Goal: Task Accomplishment & Management: Complete application form

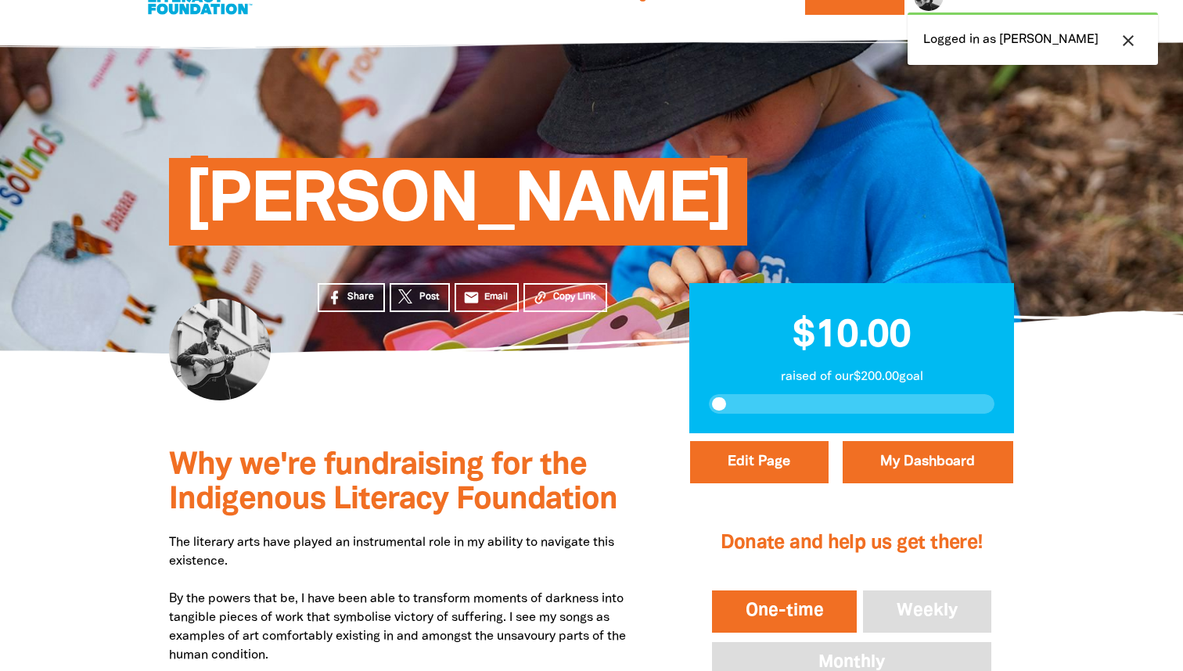
scroll to position [89, 0]
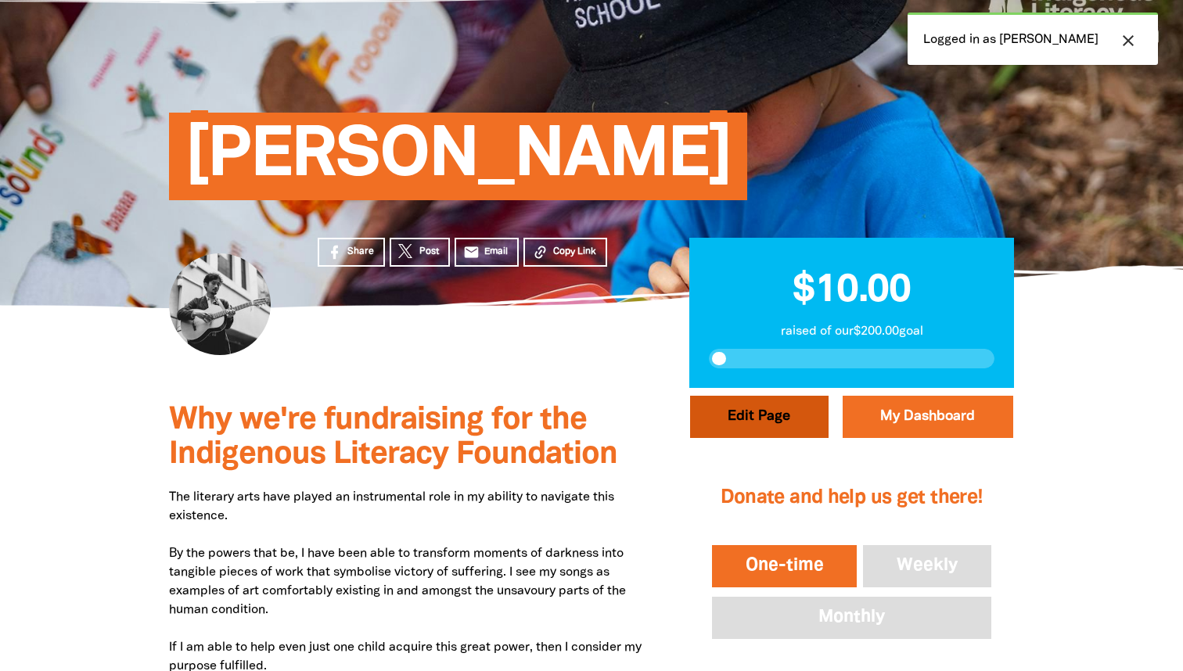
click at [733, 405] on button "Edit Page" at bounding box center [759, 417] width 139 height 42
select select "No"
select select "Event"
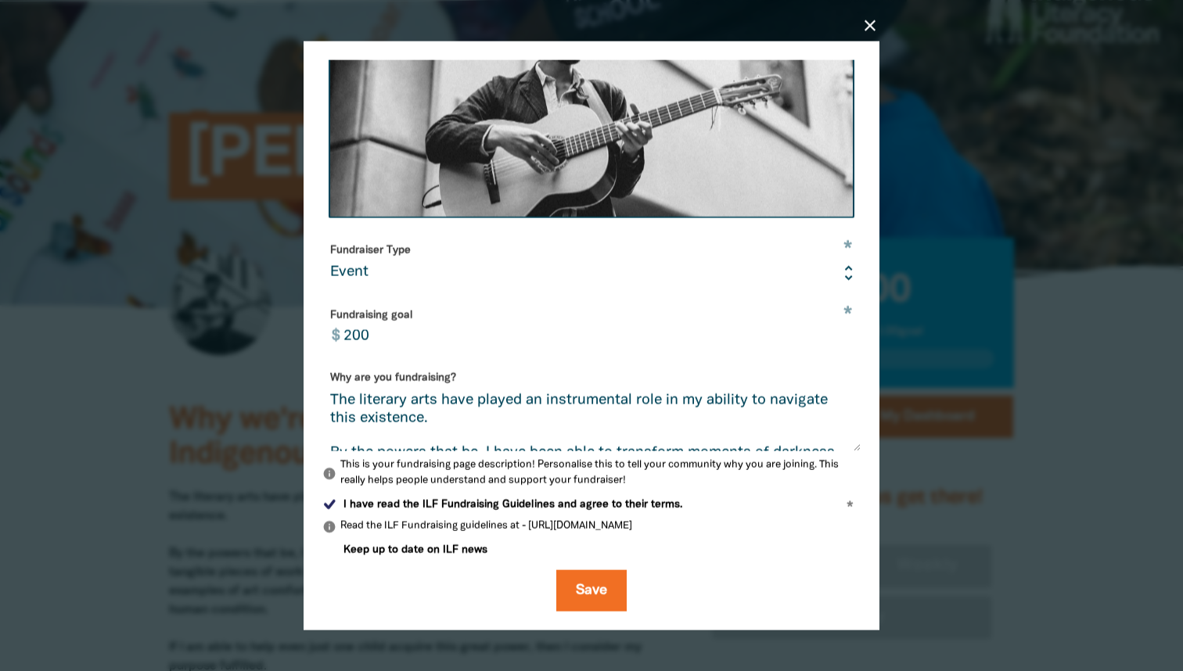
scroll to position [288, 0]
click at [580, 572] on button "Save" at bounding box center [591, 592] width 70 height 42
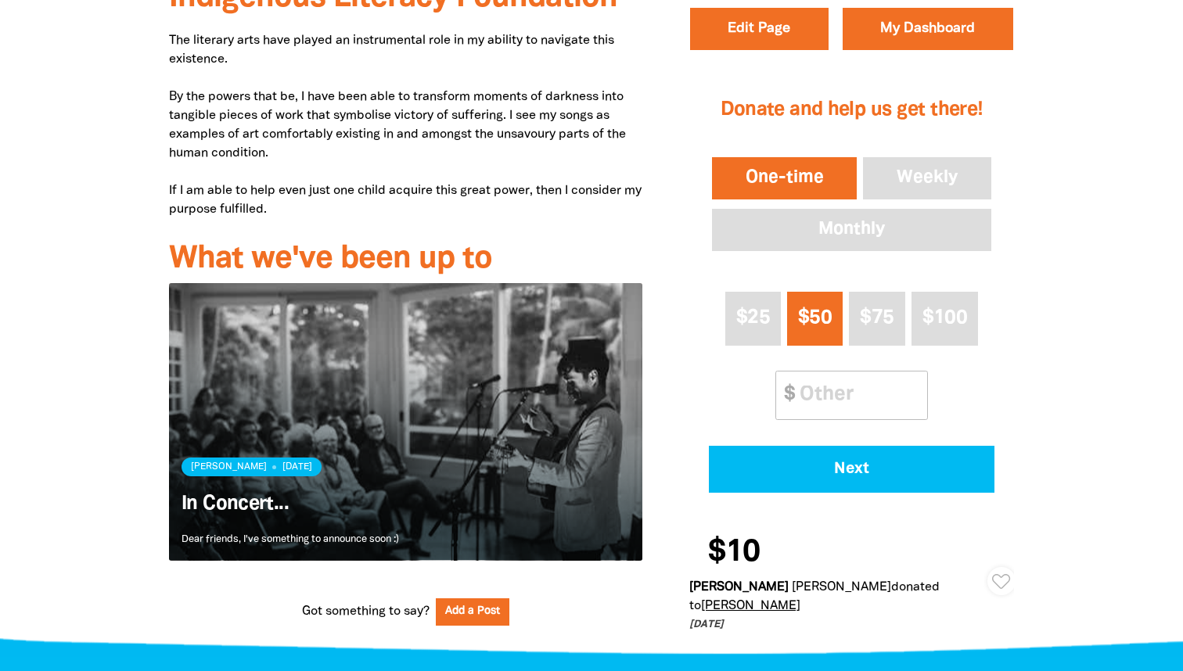
scroll to position [551, 0]
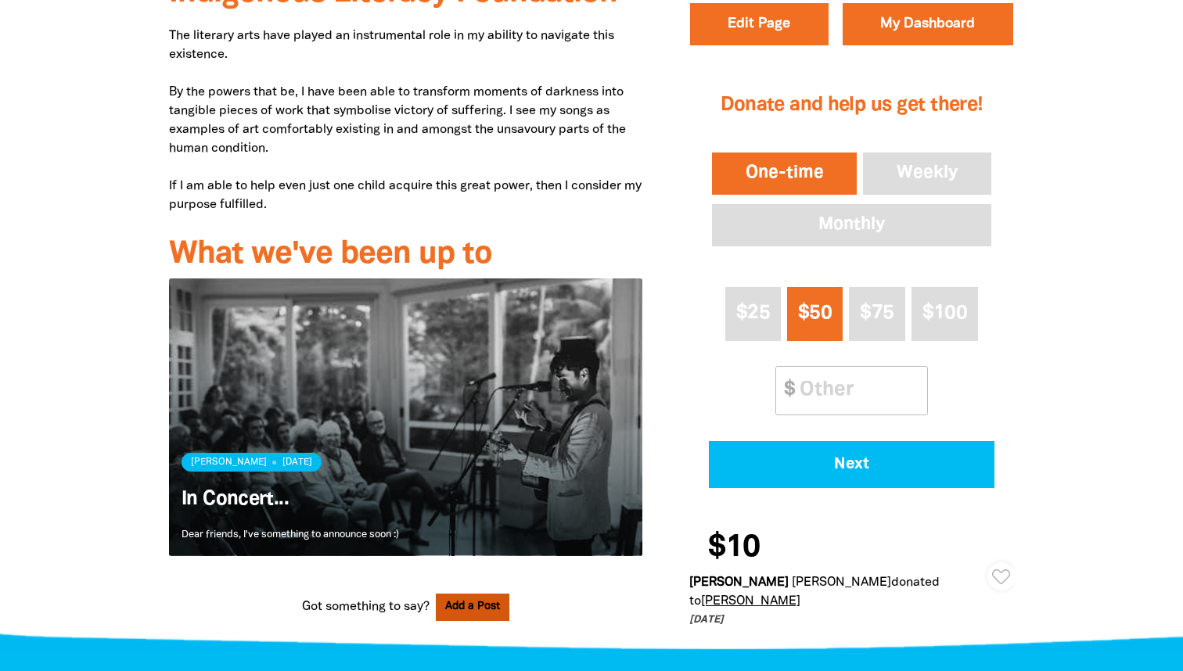
click at [465, 596] on button "Add a Post" at bounding box center [473, 607] width 74 height 27
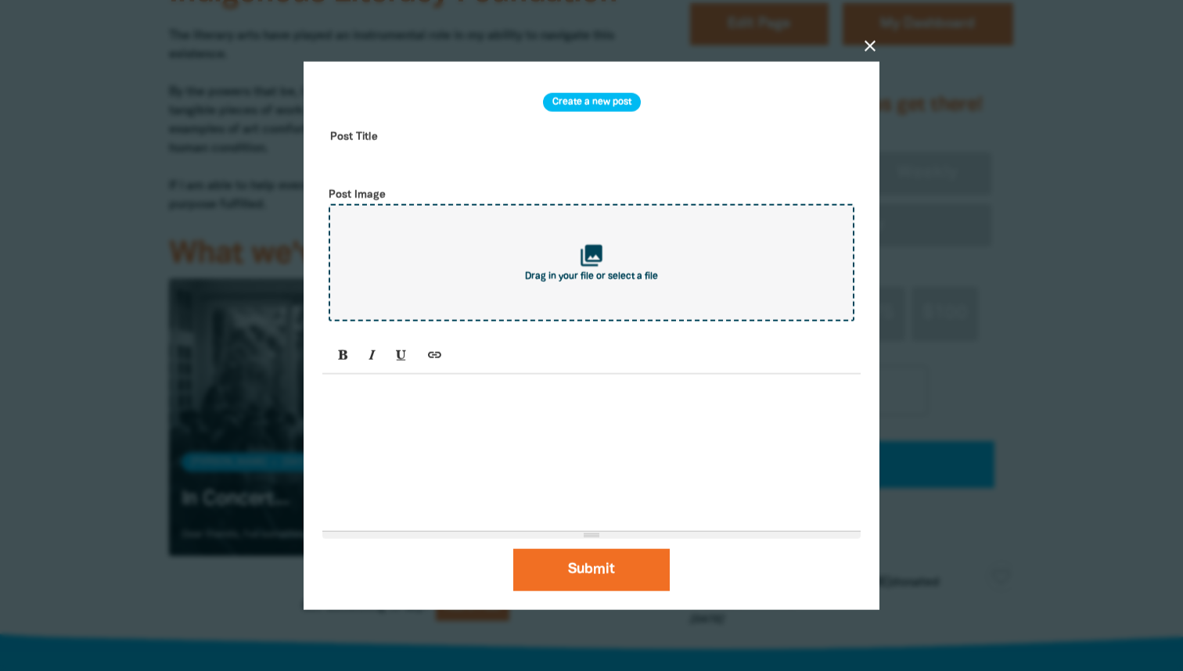
click at [489, 281] on div "collections Drag in your file or select a file" at bounding box center [592, 262] width 526 height 117
type input "C:\fakepath\A4 R2.2.jpg"
click at [418, 137] on input "text" at bounding box center [591, 148] width 538 height 49
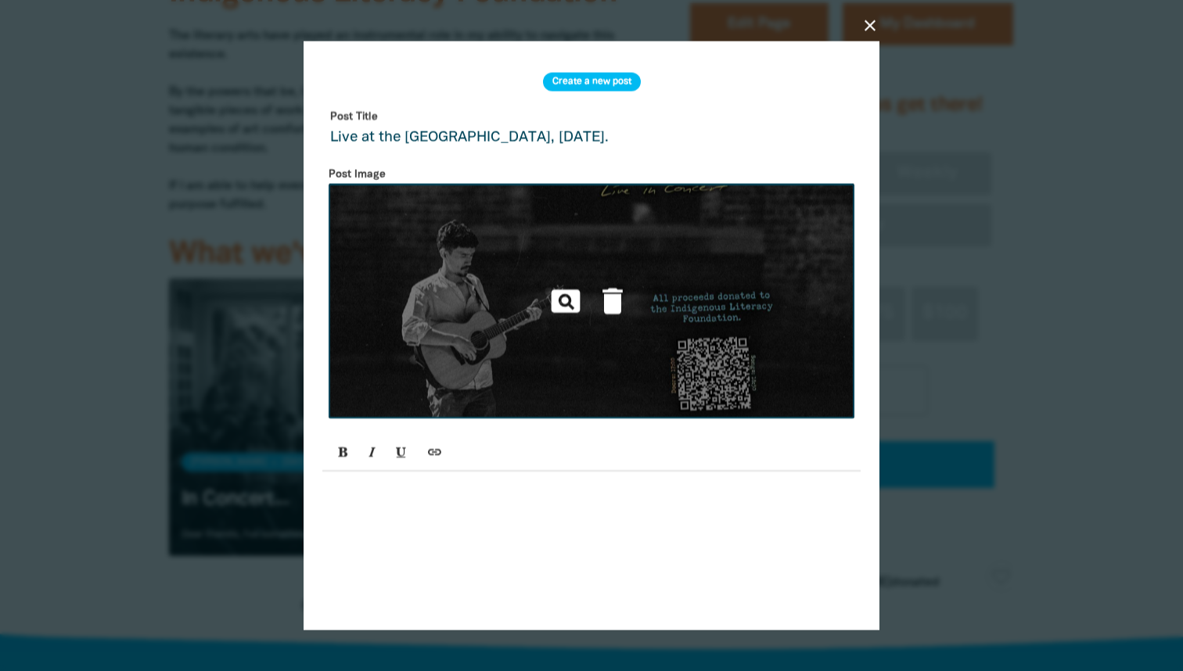
scroll to position [-1, 0]
type input "Live at the LazyBones Lounge, November 30, 2025."
click at [566, 291] on icon "pageview" at bounding box center [566, 301] width 34 height 34
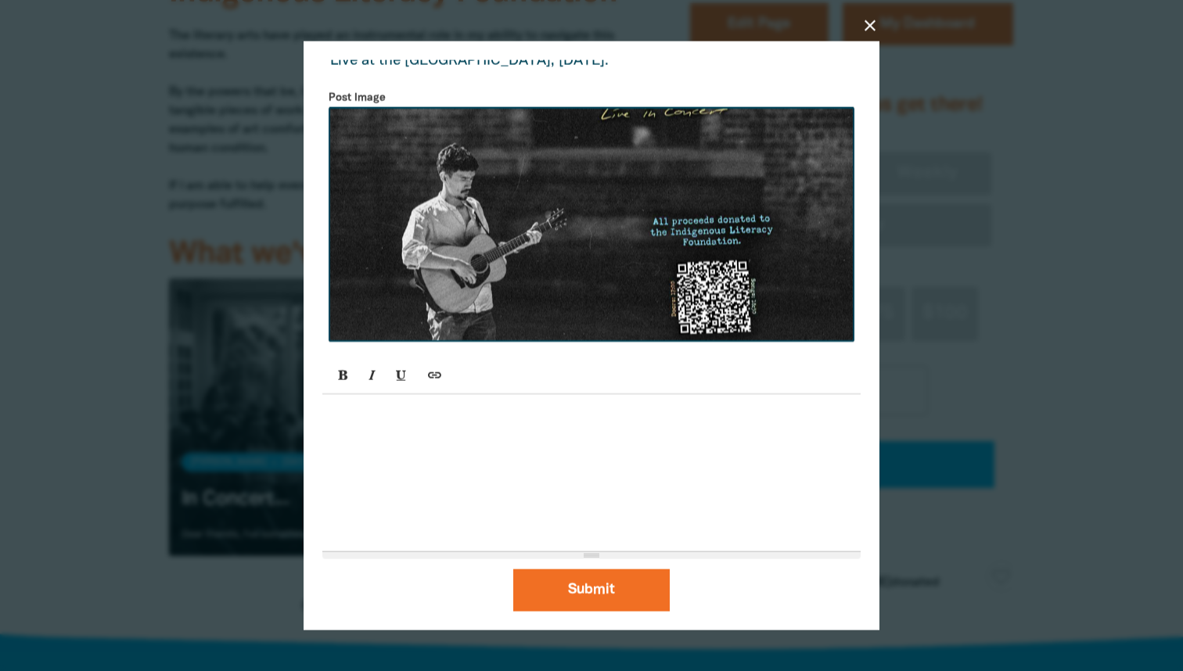
scroll to position [77, 0]
click at [569, 601] on button "Submit" at bounding box center [591, 590] width 157 height 42
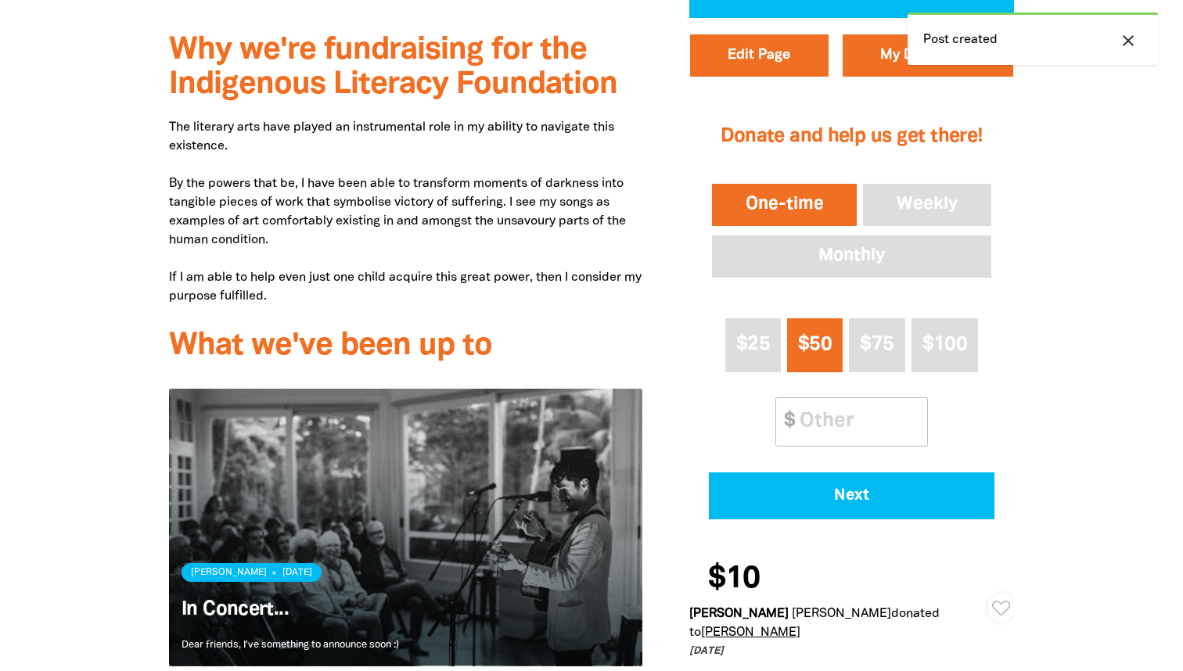
scroll to position [512, 0]
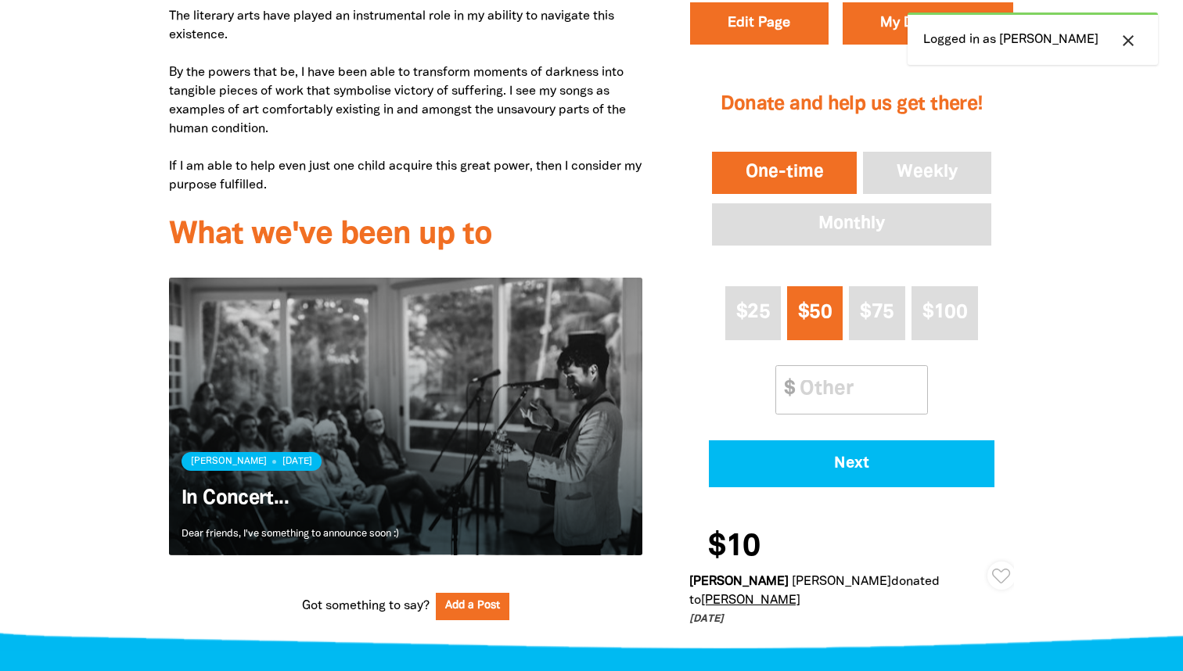
scroll to position [558, 0]
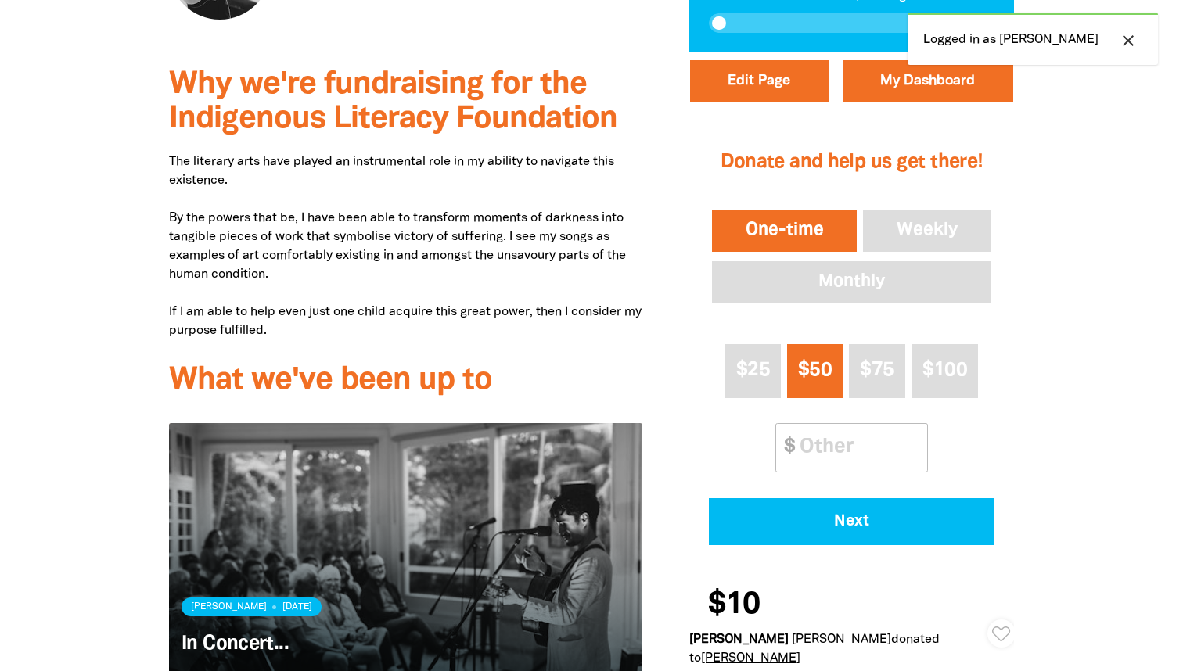
scroll to position [305, 0]
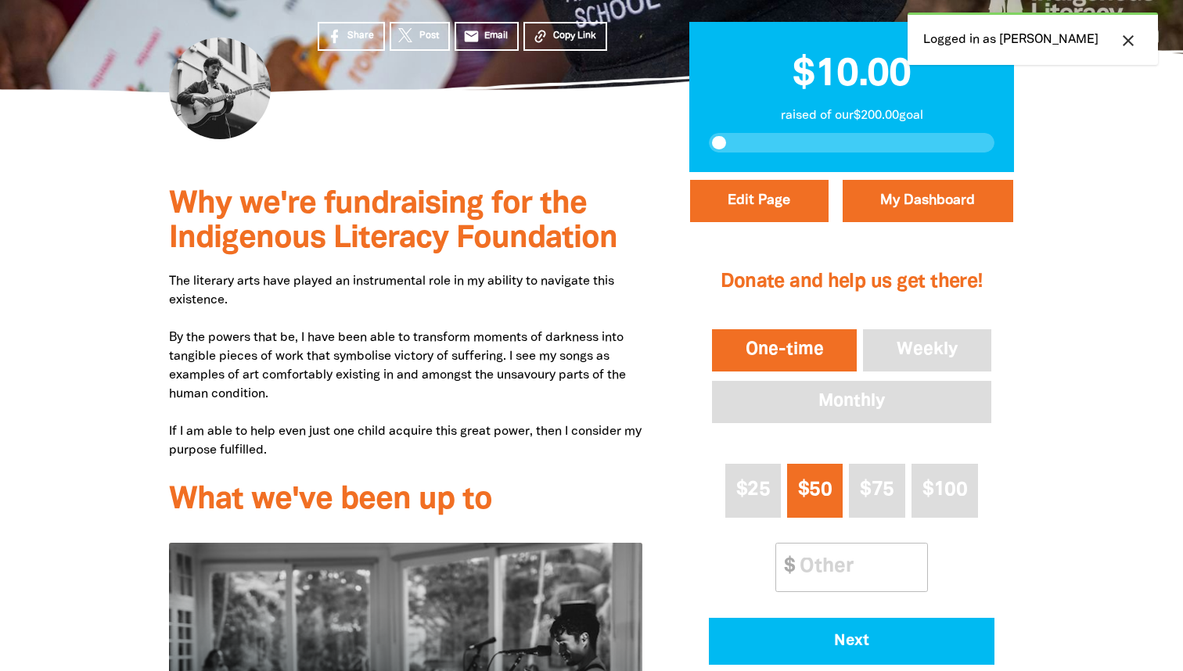
click at [1132, 36] on icon "close" at bounding box center [1128, 40] width 19 height 19
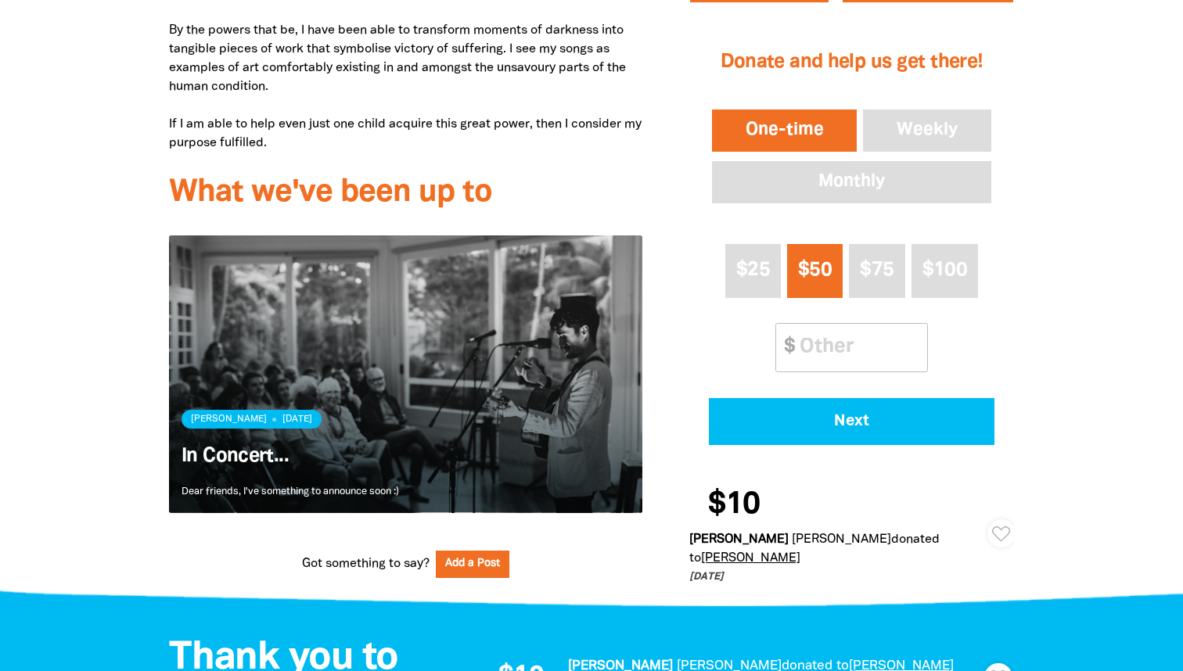
scroll to position [615, 0]
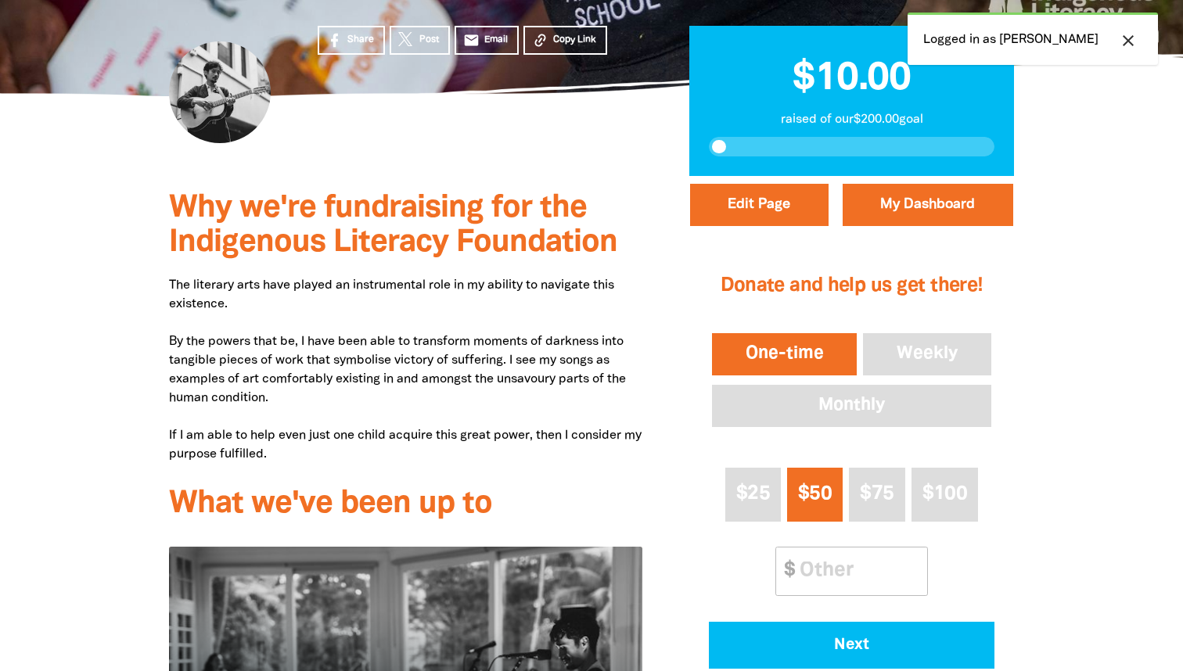
scroll to position [291, 0]
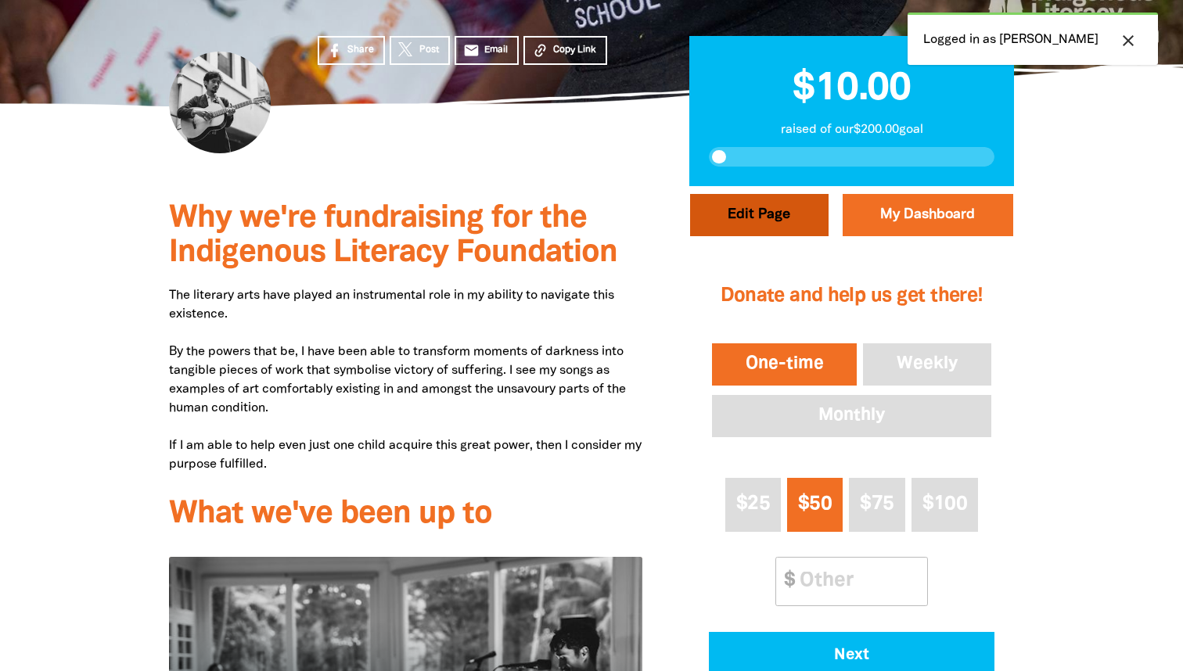
click at [717, 221] on button "Edit Page" at bounding box center [759, 215] width 139 height 42
select select "No"
select select "Event"
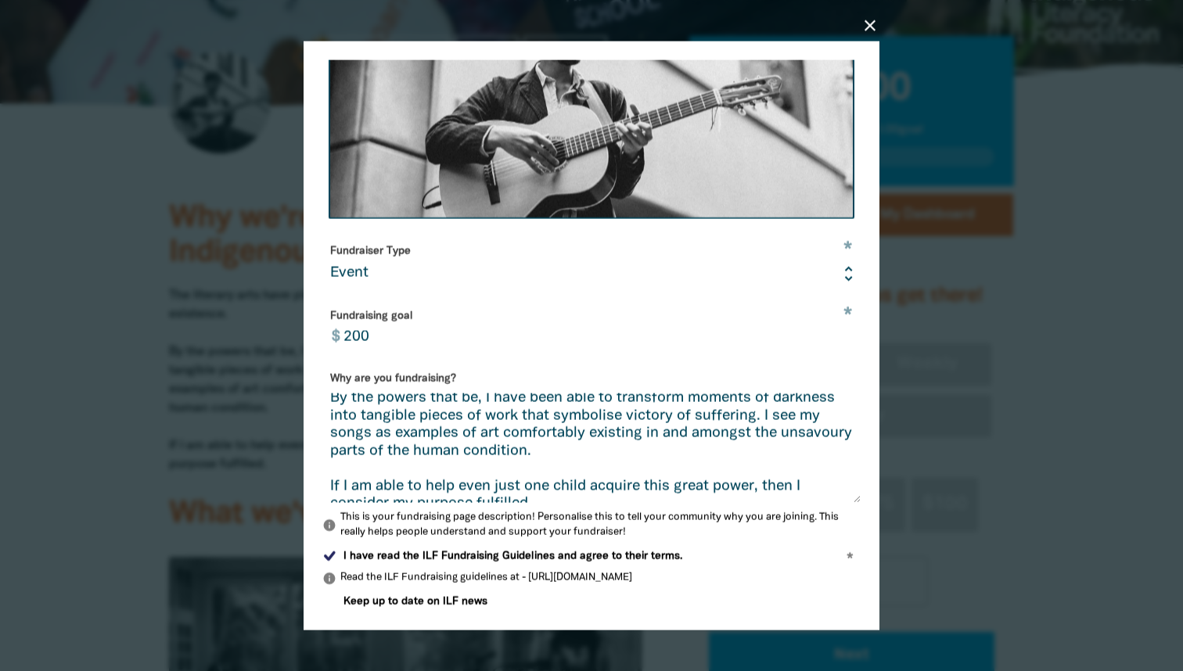
scroll to position [0, 0]
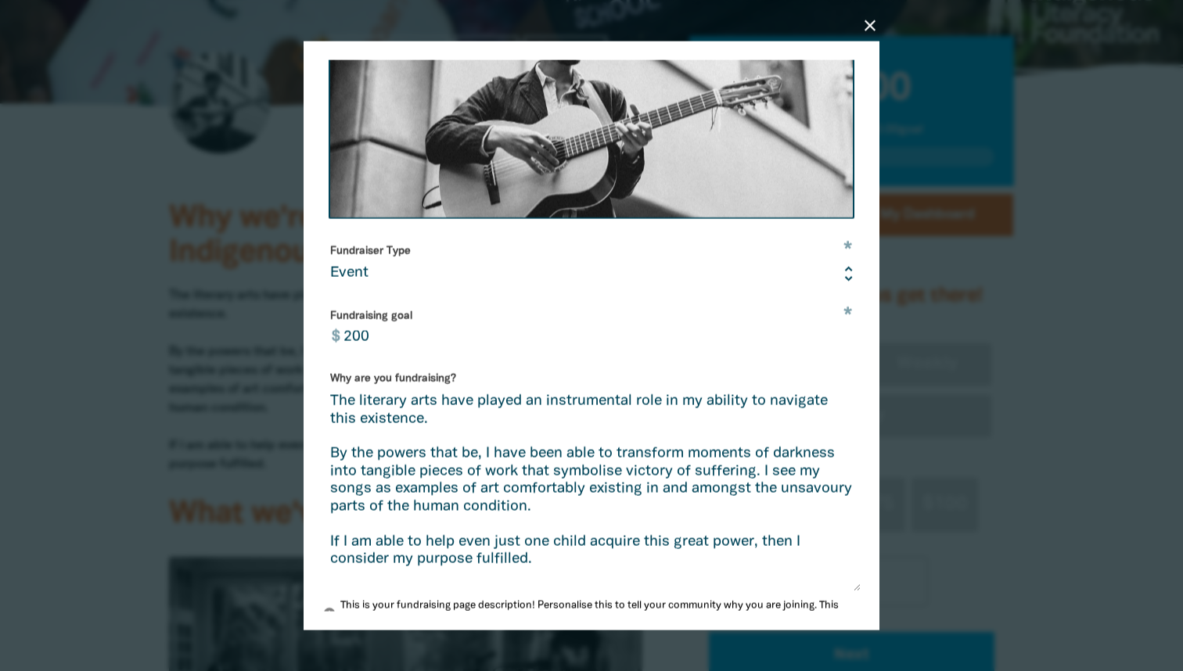
drag, startPoint x: 855, startPoint y: 448, endPoint x: 861, endPoint y: 588, distance: 139.4
click at [861, 588] on div "close Edit your profile * Your fundraising page name [PERSON_NAME] Are you fund…" at bounding box center [592, 335] width 576 height 589
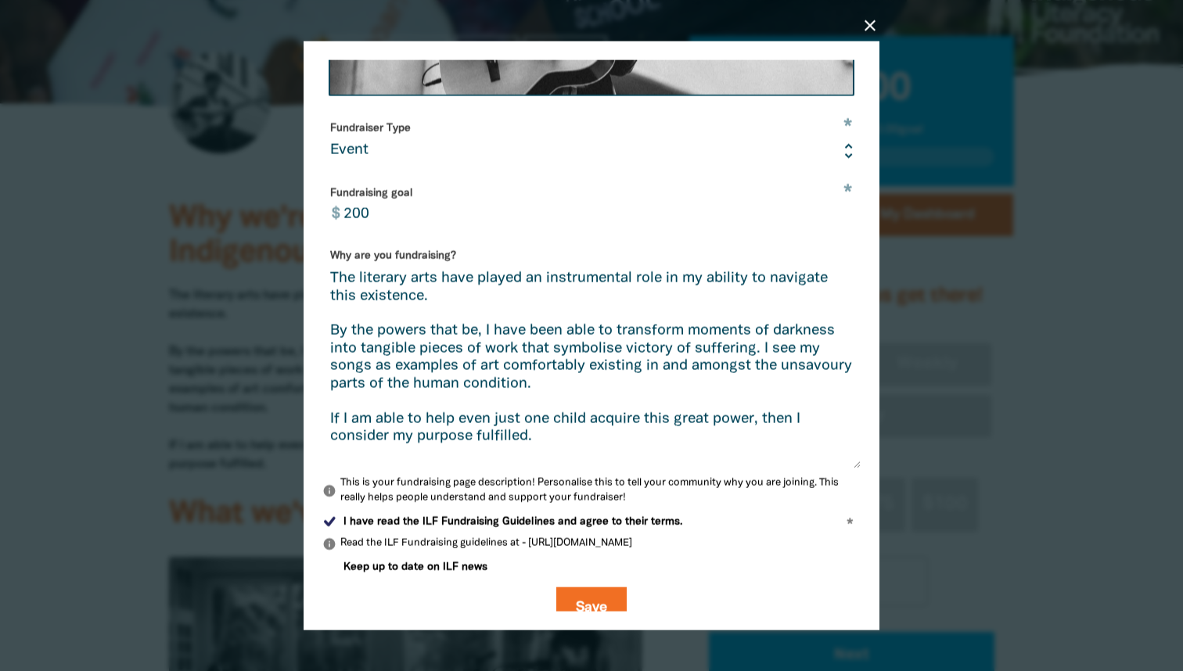
scroll to position [415, 0]
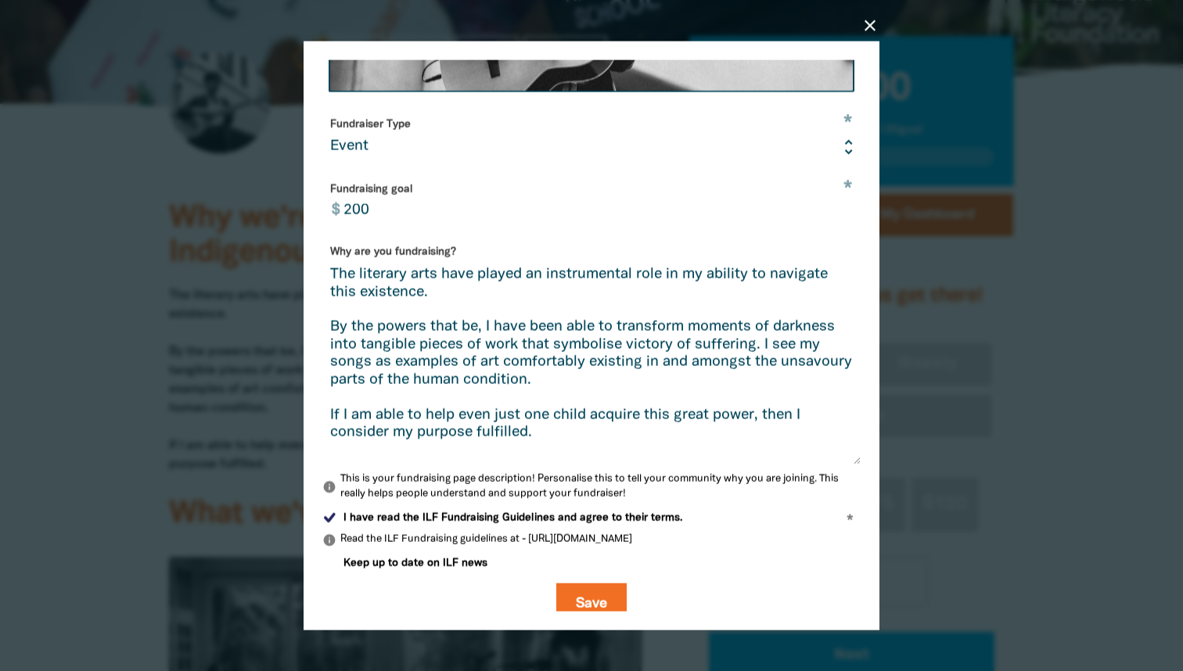
click at [625, 342] on textarea "The literary arts have played an instrumental role in my ability to navigate th…" at bounding box center [591, 366] width 538 height 198
click at [699, 341] on textarea "The literary arts have played an instrumental role in my ability to navigate th…" at bounding box center [591, 366] width 538 height 198
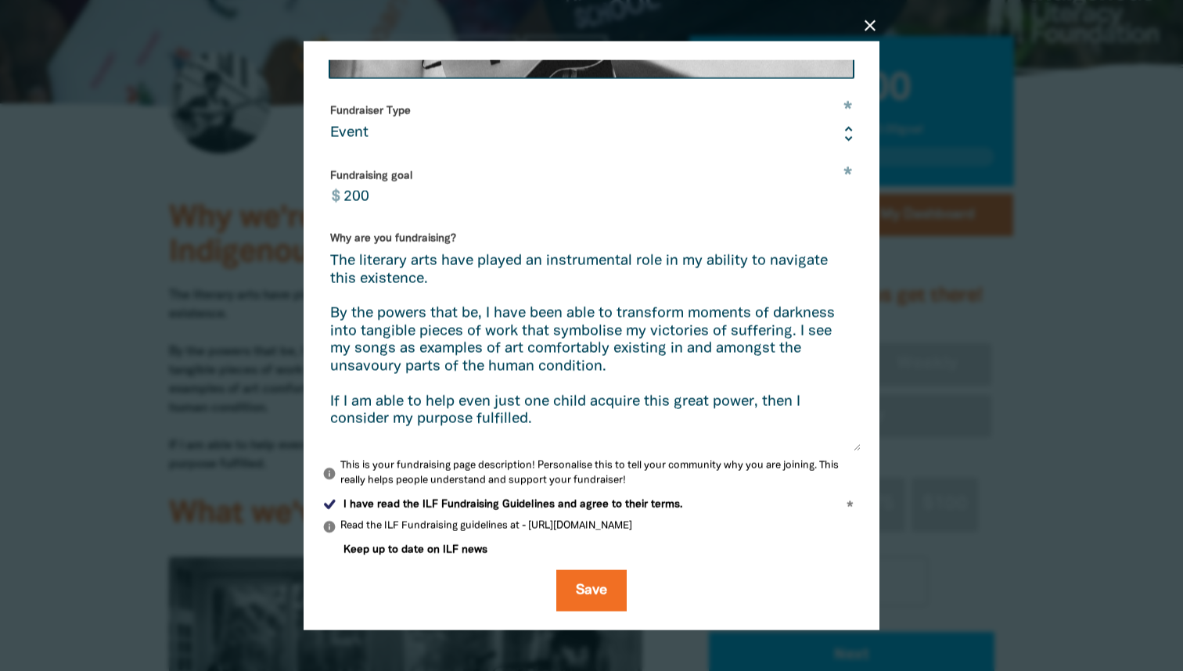
scroll to position [427, 0]
drag, startPoint x: 779, startPoint y: 358, endPoint x: 798, endPoint y: 335, distance: 30.6
click at [798, 335] on textarea "The literary arts have played an instrumental role in my ability to navigate th…" at bounding box center [591, 353] width 538 height 198
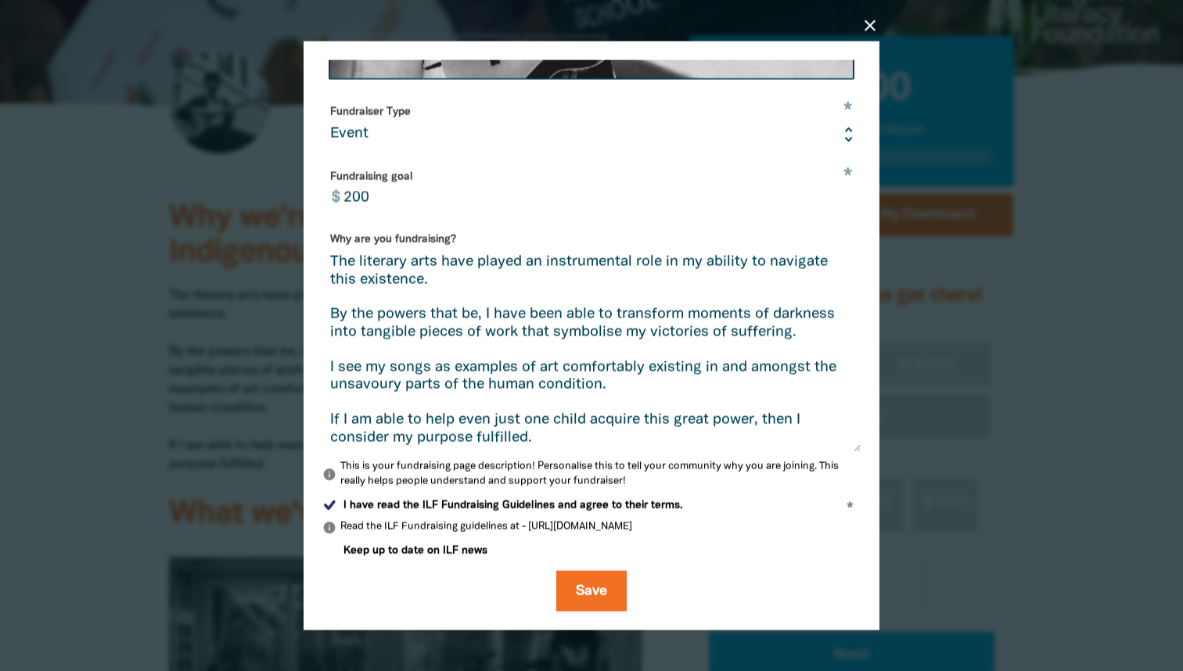
drag, startPoint x: 693, startPoint y: 314, endPoint x: 838, endPoint y: 313, distance: 144.8
click at [838, 313] on textarea "The literary arts have played an instrumental role in my ability to navigate th…" at bounding box center [591, 353] width 538 height 198
click at [759, 309] on textarea "The literary arts have played an instrumental role in my ability to navigate th…" at bounding box center [591, 353] width 538 height 198
click at [680, 332] on textarea "The literary arts have played an instrumental role in my ability to navigate th…" at bounding box center [591, 353] width 538 height 198
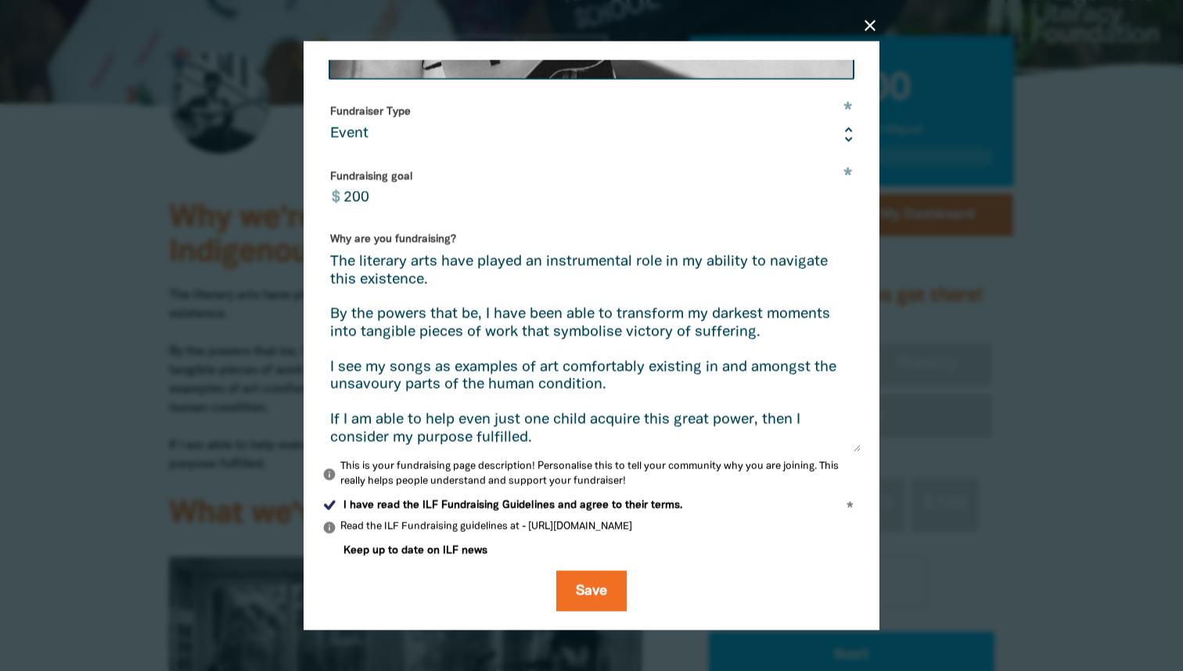
click at [789, 336] on textarea "The literary arts have played an instrumental role in my ability to navigate th…" at bounding box center [591, 353] width 538 height 198
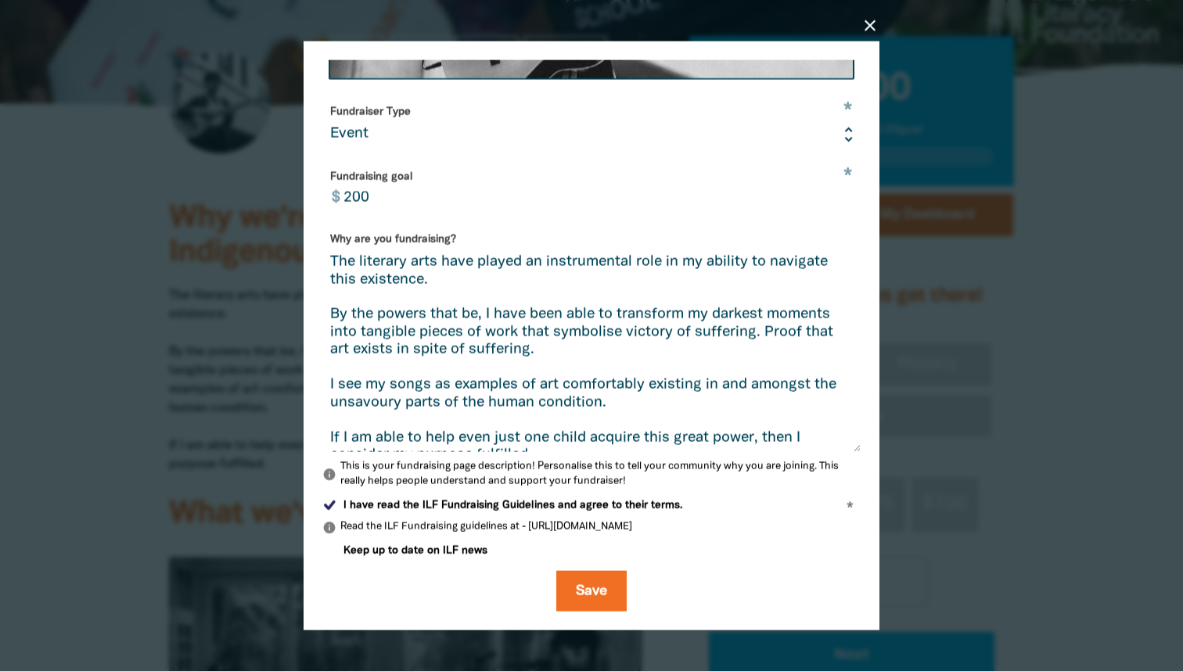
scroll to position [0, 0]
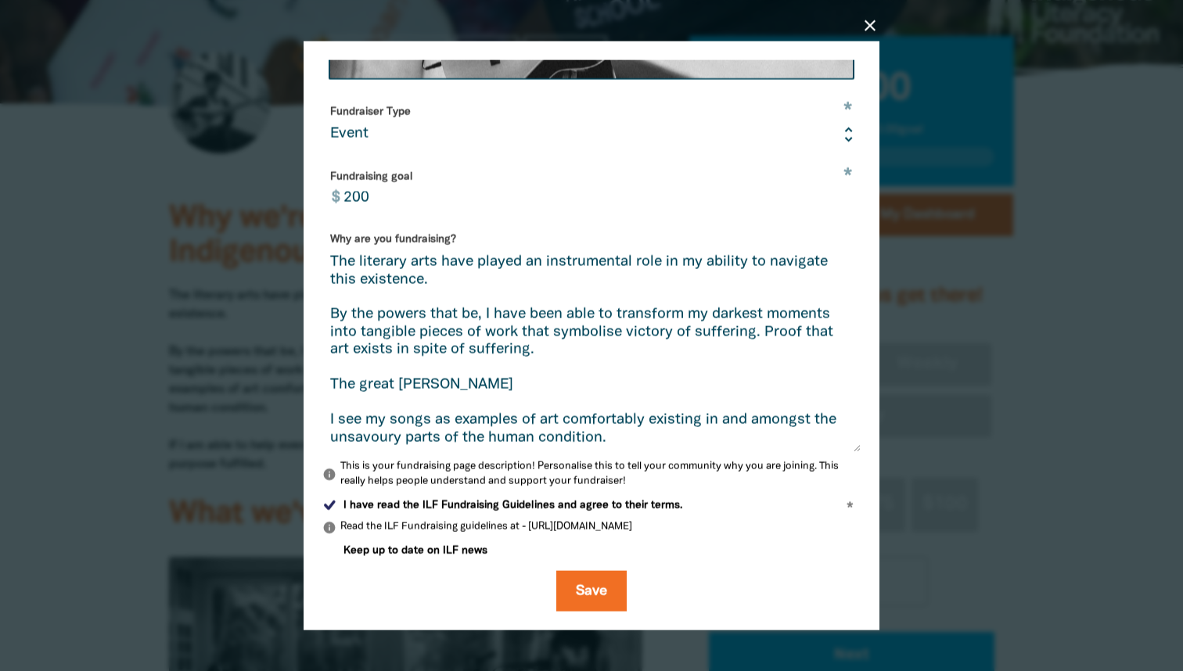
click at [413, 383] on textarea "The literary arts have played an instrumental role in my ability to navigate th…" at bounding box center [591, 353] width 538 height 198
click at [400, 383] on textarea "The literary arts have played an instrumental role in my ability to navigate th…" at bounding box center [591, 353] width 538 height 198
click at [491, 383] on textarea "The literary arts have played an instrumental role in my ability to navigate th…" at bounding box center [591, 353] width 538 height 198
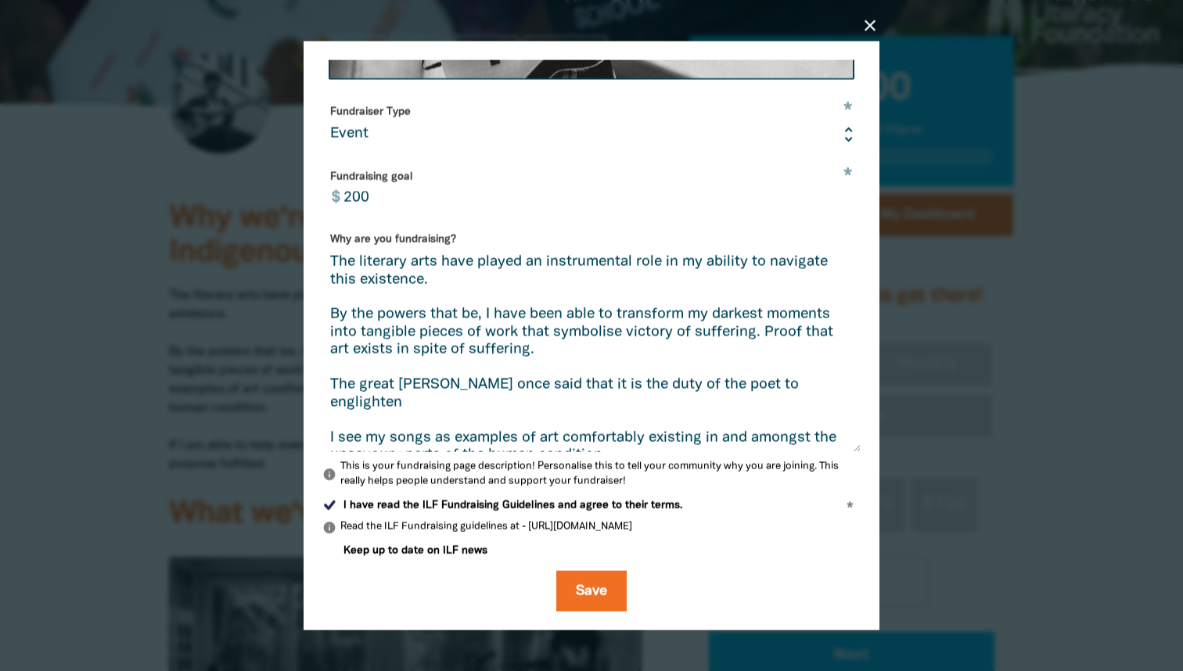
click at [801, 383] on textarea "The literary arts have played an instrumental role in my ability to navigate th…" at bounding box center [591, 353] width 538 height 198
click at [852, 382] on textarea "The literary arts have played an instrumental role in my ability to navigate th…" at bounding box center [591, 353] width 538 height 198
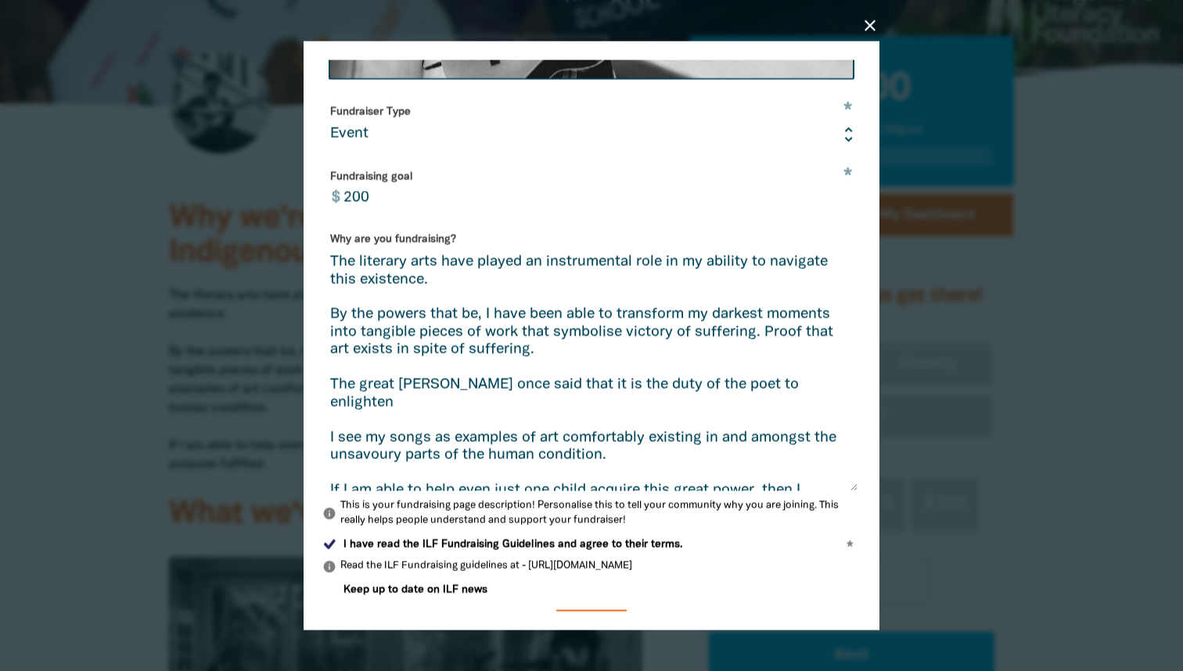
drag, startPoint x: 858, startPoint y: 444, endPoint x: 853, endPoint y: 484, distance: 40.2
click at [855, 485] on textarea "The literary arts have played an instrumental role in my ability to navigate th…" at bounding box center [589, 372] width 535 height 237
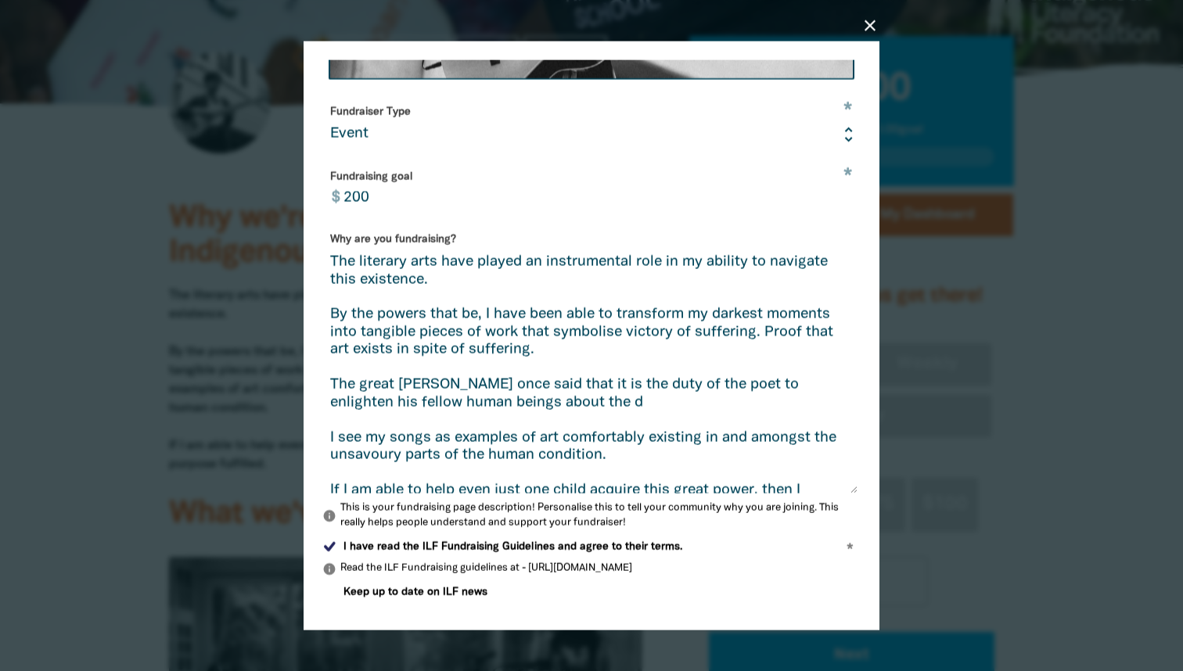
drag, startPoint x: 655, startPoint y: 405, endPoint x: 332, endPoint y: 385, distance: 323.8
click at [330, 385] on textarea "The literary arts have played an instrumental role in my ability to navigate th…" at bounding box center [589, 373] width 535 height 239
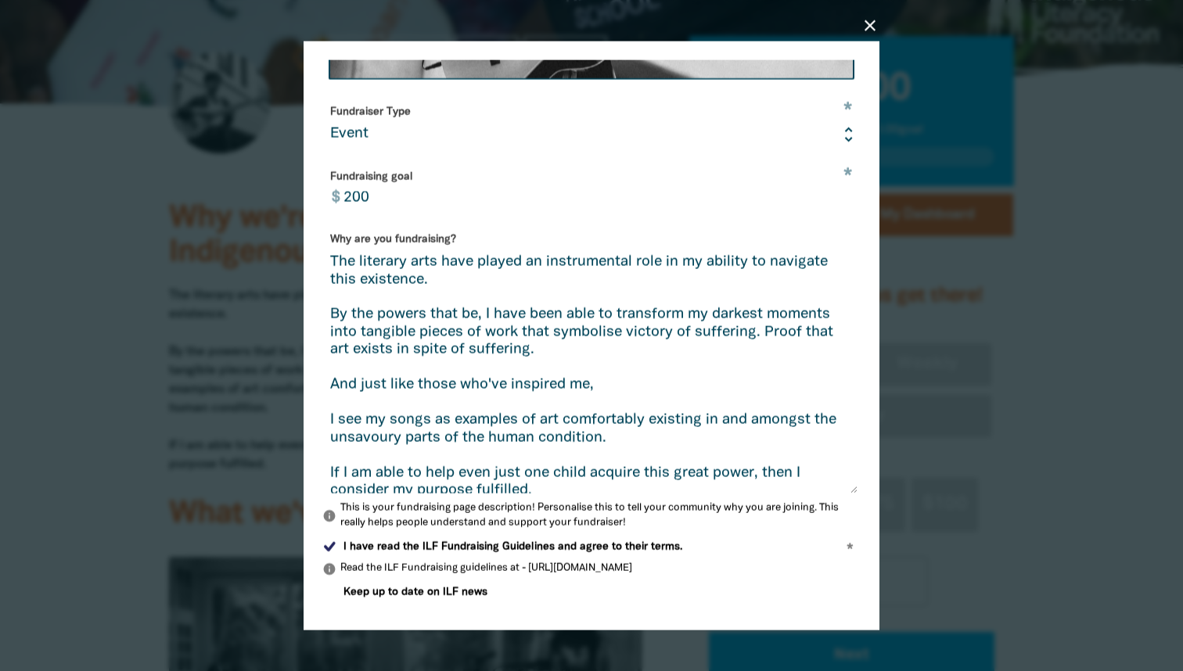
click at [552, 377] on textarea "The literary arts have played an instrumental role in my ability to navigate th…" at bounding box center [589, 373] width 535 height 239
click at [625, 372] on textarea "The literary arts have played an instrumental role in my ability to navigate th…" at bounding box center [589, 373] width 535 height 239
click at [621, 377] on textarea "The literary arts have played an instrumental role in my ability to navigate th…" at bounding box center [589, 373] width 535 height 239
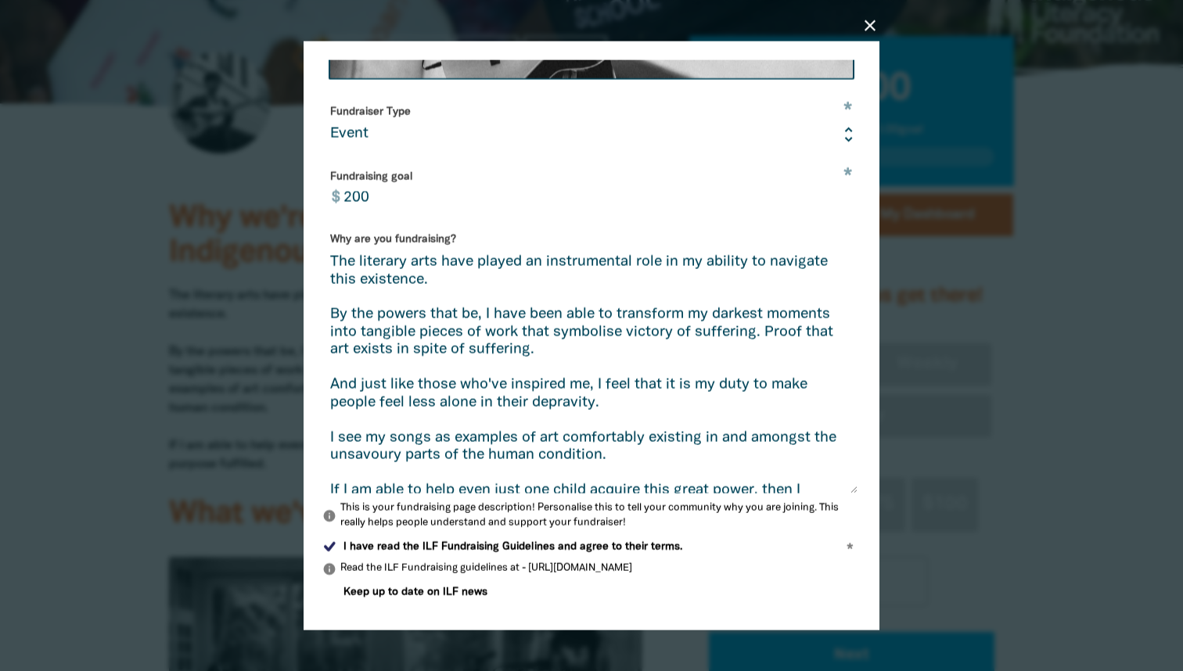
drag, startPoint x: 625, startPoint y: 451, endPoint x: 315, endPoint y: 435, distance: 310.3
click at [315, 435] on div "close Edit your profile * Your fundraising page name Lorenzo Guevarra Are you f…" at bounding box center [592, 335] width 576 height 589
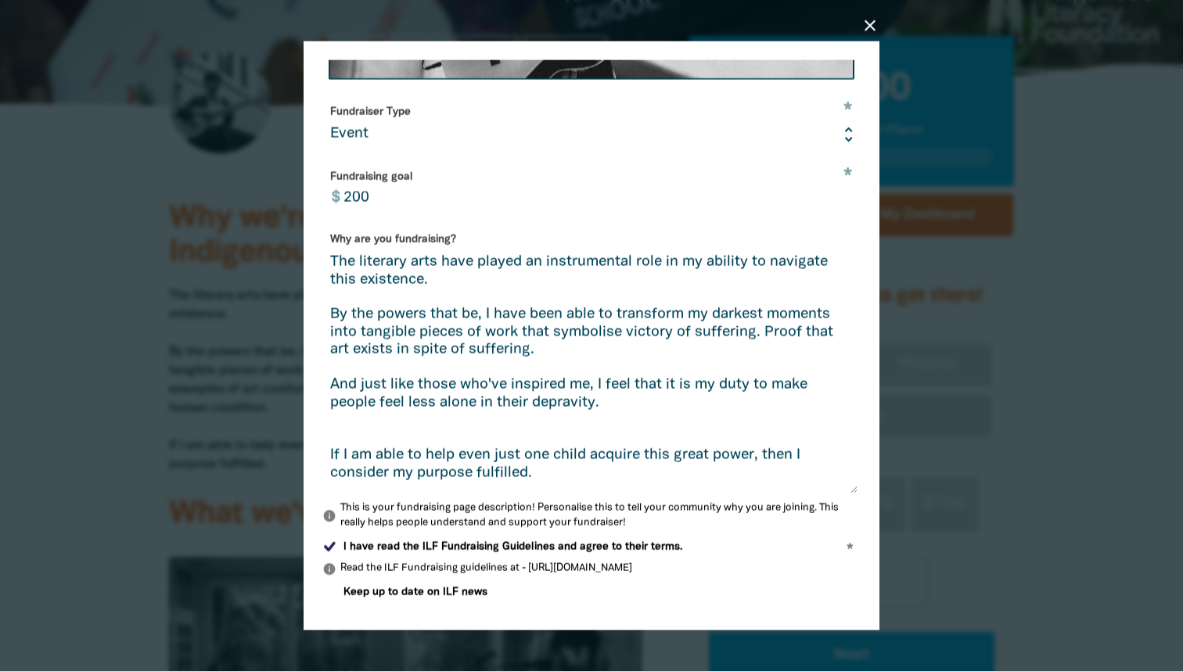
click at [329, 380] on textarea "The literary arts have played an instrumental role in my ability to navigate th…" at bounding box center [589, 373] width 535 height 239
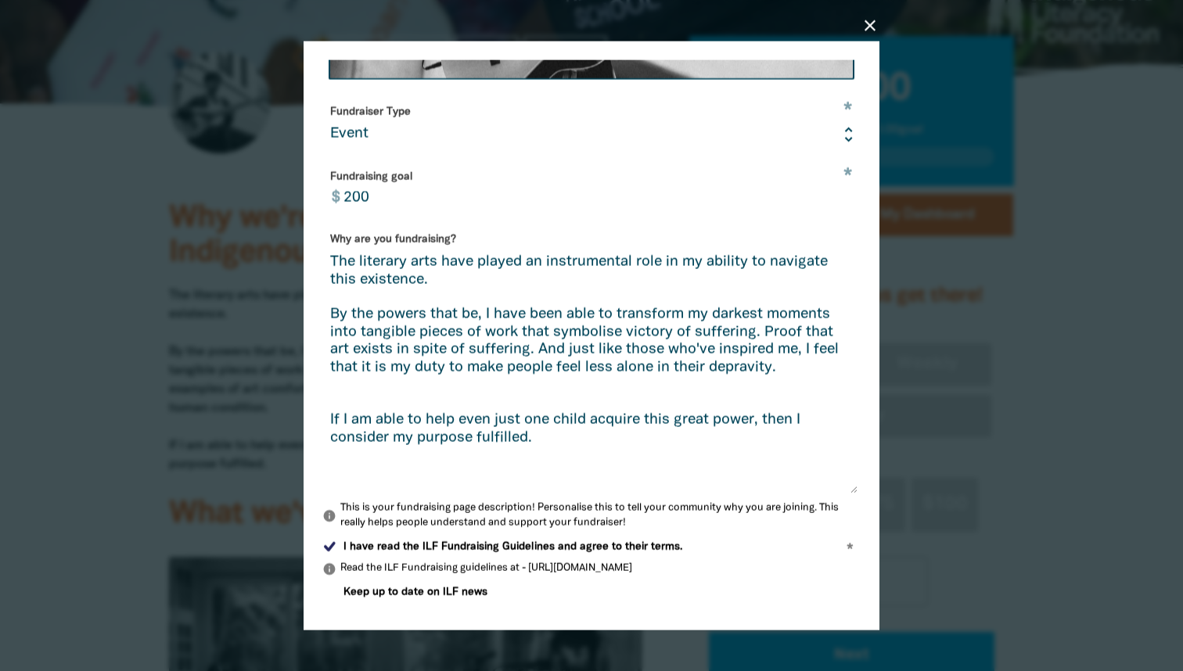
drag, startPoint x: 715, startPoint y: 347, endPoint x: 799, endPoint y: 345, distance: 83.8
click at [799, 345] on textarea "The literary arts have played an instrumental role in my ability to navigate th…" at bounding box center [589, 373] width 535 height 239
click at [537, 346] on textarea "The literary arts have played an instrumental role in my ability to navigate th…" at bounding box center [589, 373] width 535 height 239
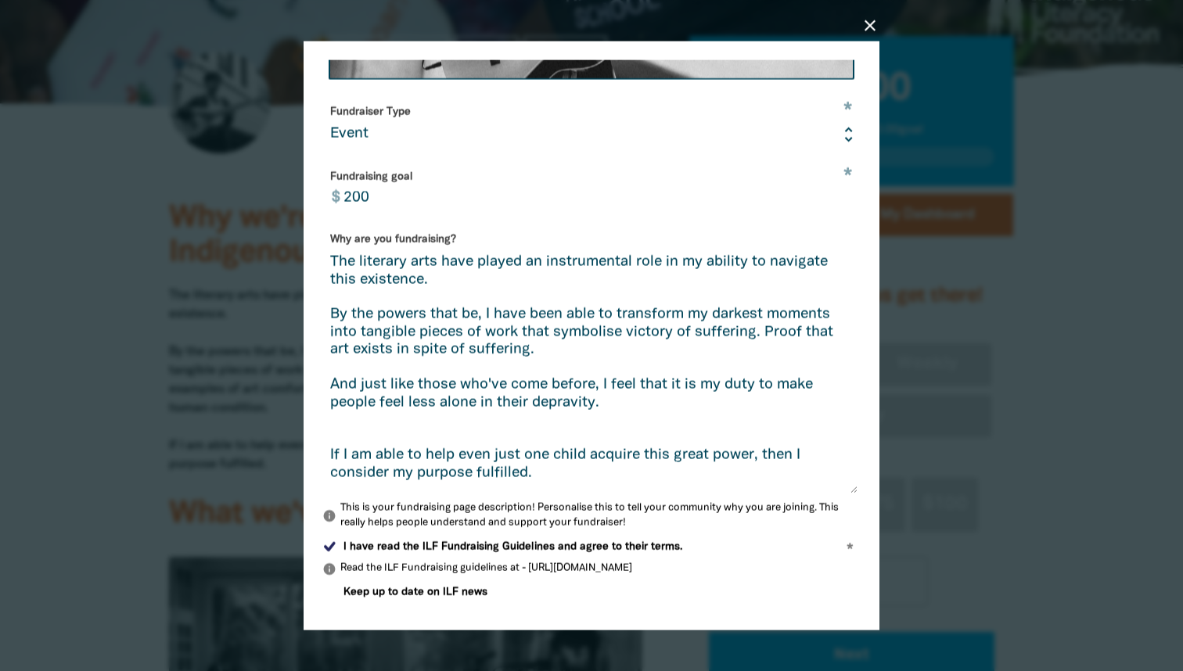
drag, startPoint x: 635, startPoint y: 398, endPoint x: 327, endPoint y: 379, distance: 308.9
click at [327, 379] on textarea "The literary arts have played an instrumental role in my ability to navigate th…" at bounding box center [589, 373] width 535 height 239
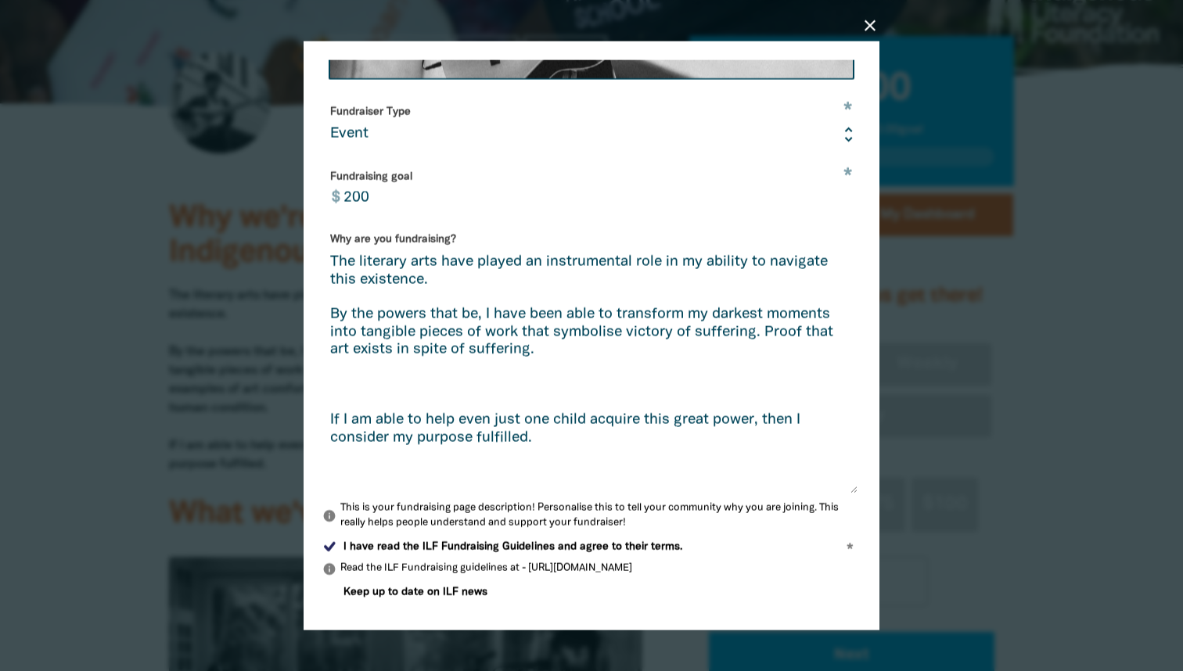
click at [344, 387] on textarea "The literary arts have played an instrumental role in my ability to navigate th…" at bounding box center [589, 373] width 535 height 239
drag, startPoint x: 388, startPoint y: 409, endPoint x: 493, endPoint y: 375, distance: 110.1
click at [493, 375] on textarea "The literary arts have played an instrumental role in my ability to navigate th…" at bounding box center [589, 373] width 535 height 239
click at [558, 351] on textarea "The literary arts have played an instrumental role in my ability to navigate th…" at bounding box center [589, 373] width 535 height 239
drag, startPoint x: 567, startPoint y: 350, endPoint x: 667, endPoint y: 344, distance: 99.6
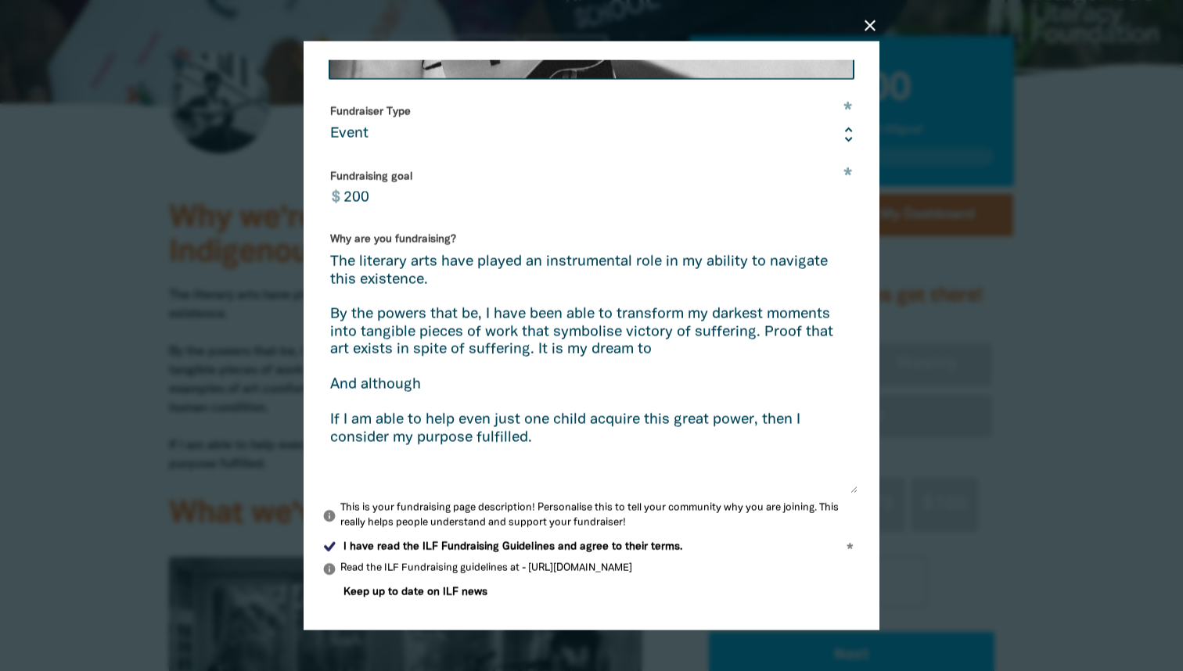
click at [667, 344] on textarea "The literary arts have played an instrumental role in my ability to navigate th…" at bounding box center [589, 373] width 535 height 239
click at [545, 372] on textarea "The literary arts have played an instrumental role in my ability to navigate th…" at bounding box center [589, 373] width 535 height 239
click at [542, 379] on textarea "The literary arts have played an instrumental role in my ability to navigate th…" at bounding box center [589, 373] width 535 height 239
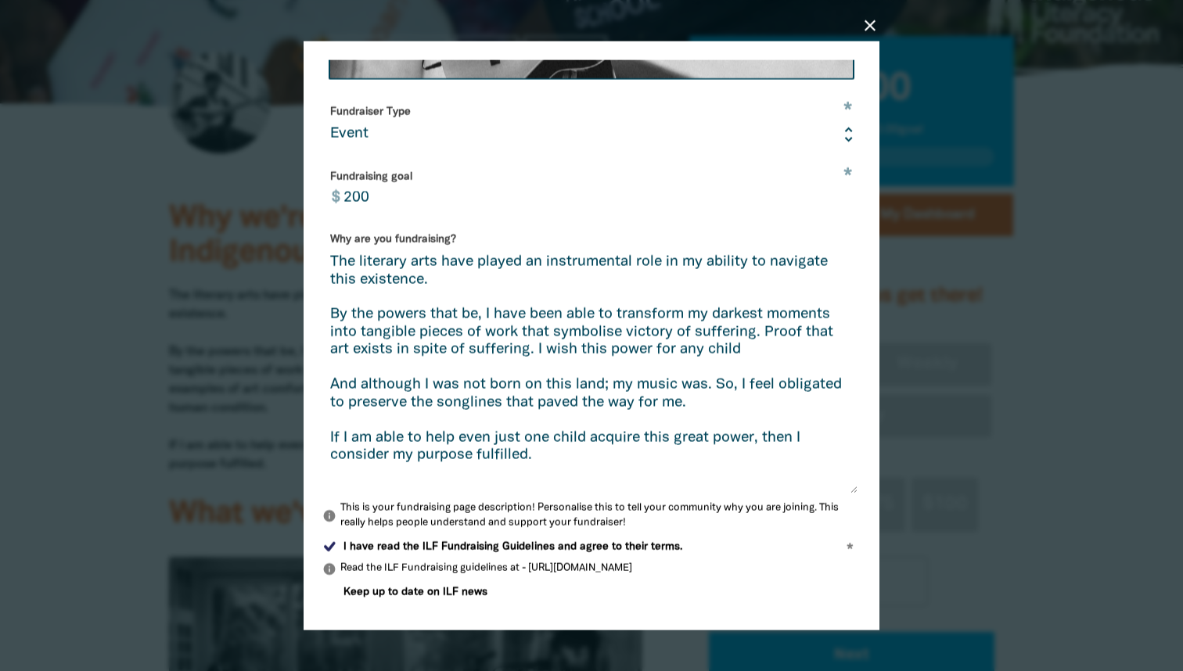
drag, startPoint x: 567, startPoint y: 452, endPoint x: 311, endPoint y: 433, distance: 255.9
click at [311, 434] on div "close Edit your profile * Your fundraising page name Lorenzo Guevarra Are you f…" at bounding box center [592, 335] width 576 height 589
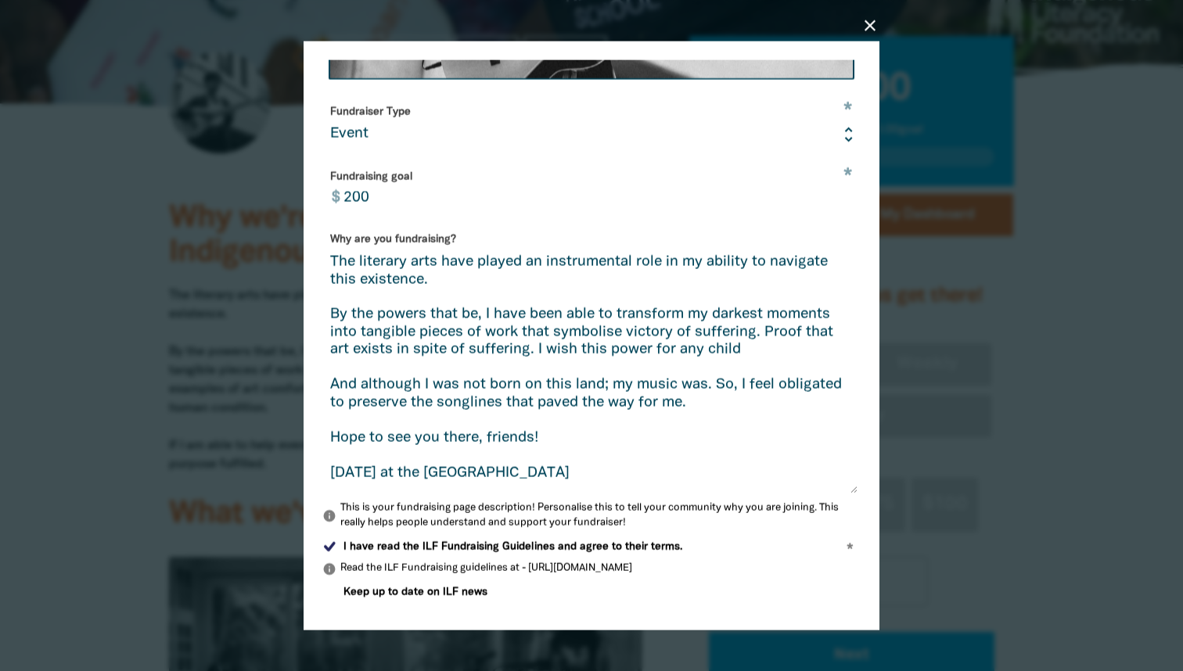
type textarea "The literary arts have played an instrumental role in my ability to navigate th…"
click at [416, 197] on input "200" at bounding box center [598, 188] width 526 height 49
type input "0"
click at [437, 269] on textarea "The literary arts have played an instrumental role in my ability to navigate th…" at bounding box center [589, 373] width 535 height 239
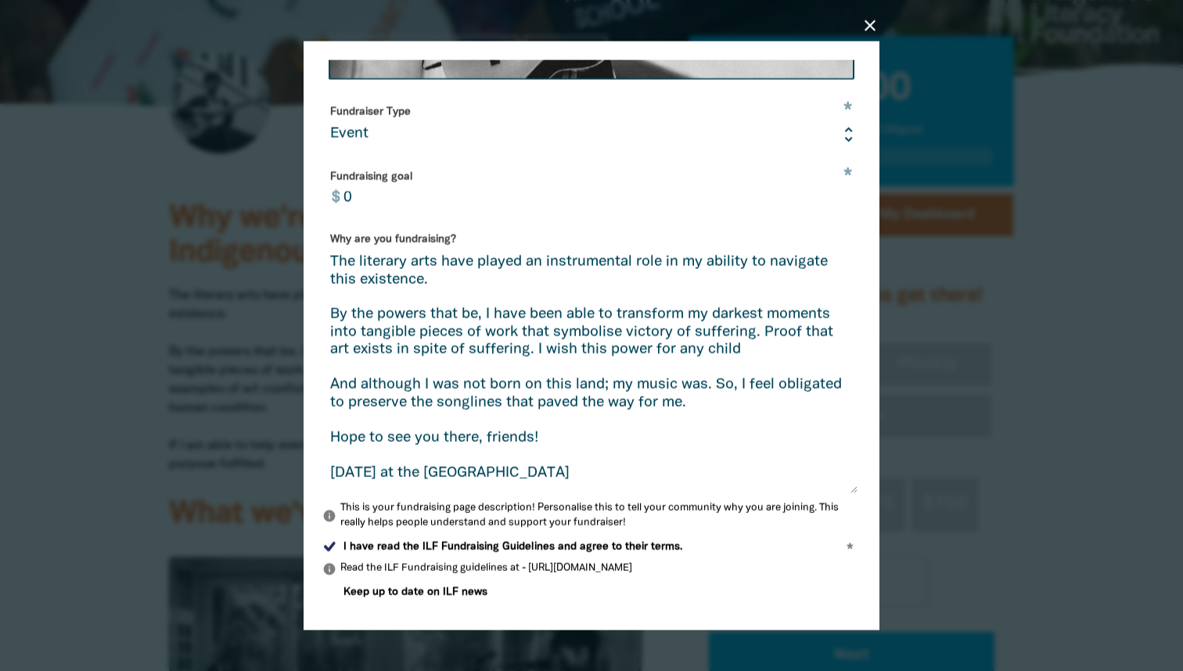
click at [398, 200] on input "0" at bounding box center [598, 188] width 526 height 49
click at [669, 434] on textarea "The literary arts have played an instrumental role in my ability to navigate th…" at bounding box center [589, 373] width 535 height 239
click at [470, 201] on input "00" at bounding box center [598, 188] width 526 height 49
type input "0"
type input "2"
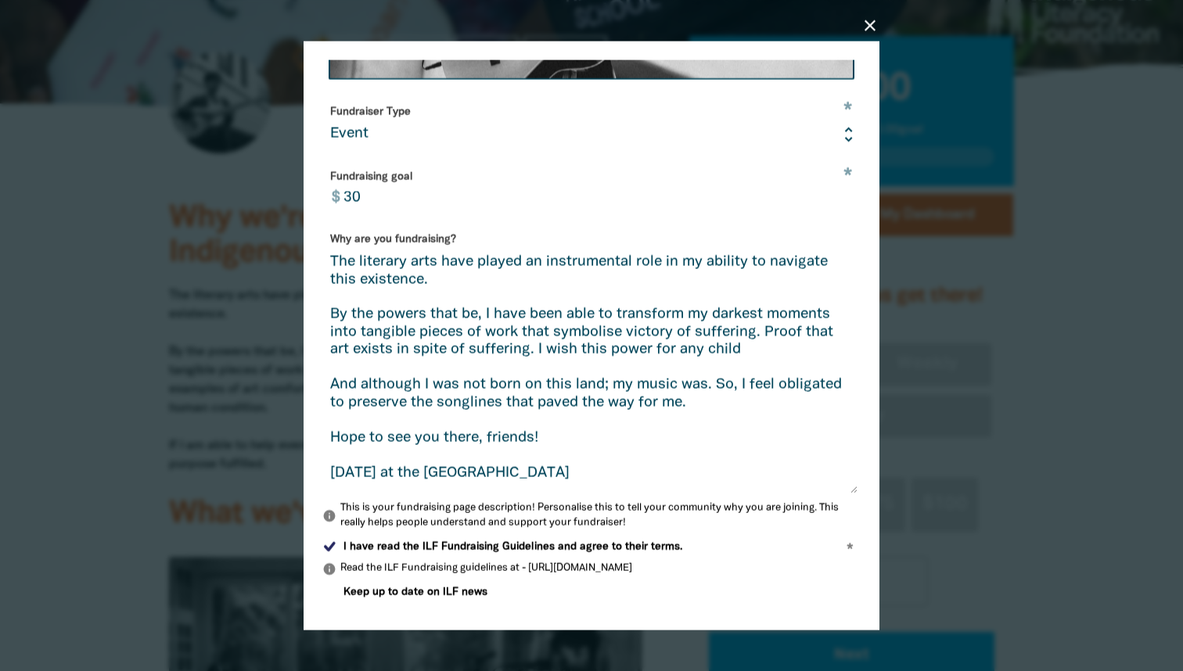
type input "3"
type input "2"
type input "300"
click at [500, 268] on textarea "The literary arts have played an instrumental role in my ability to navigate th…" at bounding box center [589, 373] width 535 height 239
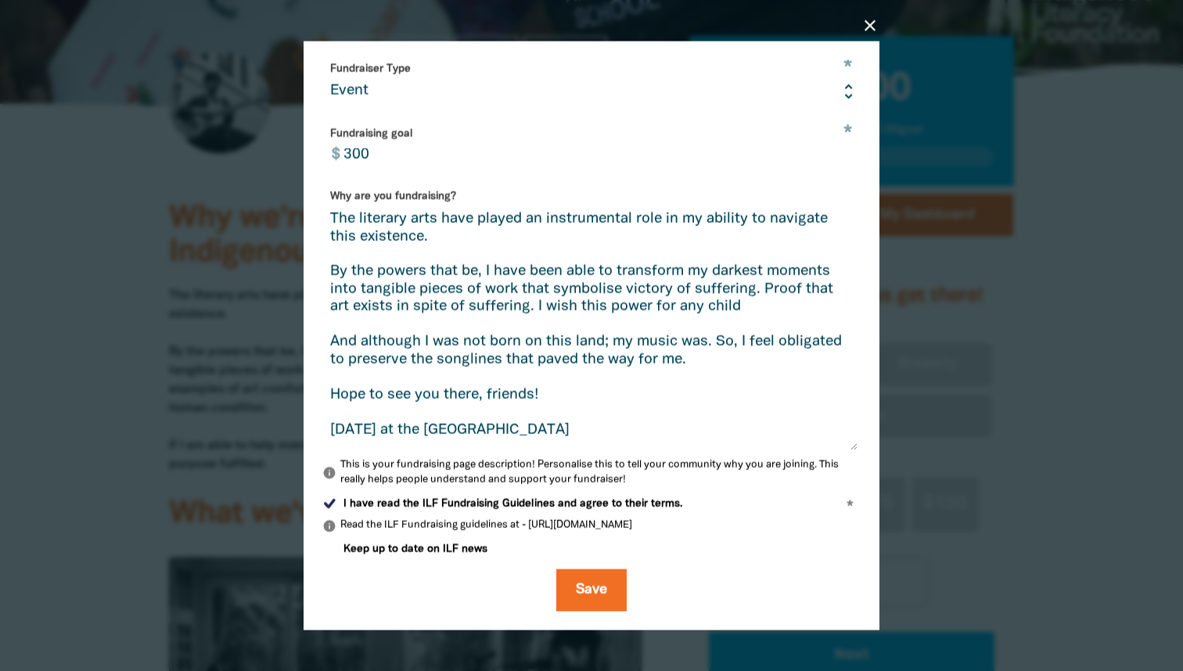
scroll to position [469, 0]
drag, startPoint x: 765, startPoint y: 305, endPoint x: 538, endPoint y: 310, distance: 227.8
click at [538, 310] on textarea "The literary arts have played an instrumental role in my ability to navigate th…" at bounding box center [589, 332] width 535 height 239
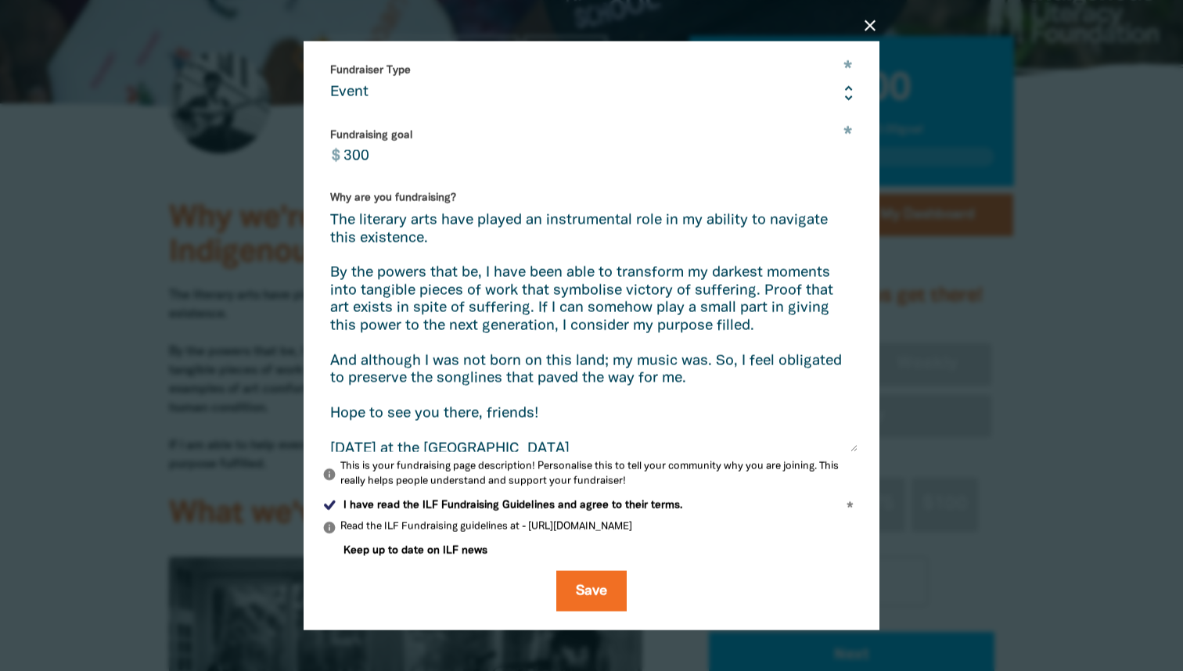
click at [537, 302] on textarea "The literary arts have played an instrumental role in my ability to navigate th…" at bounding box center [589, 332] width 535 height 239
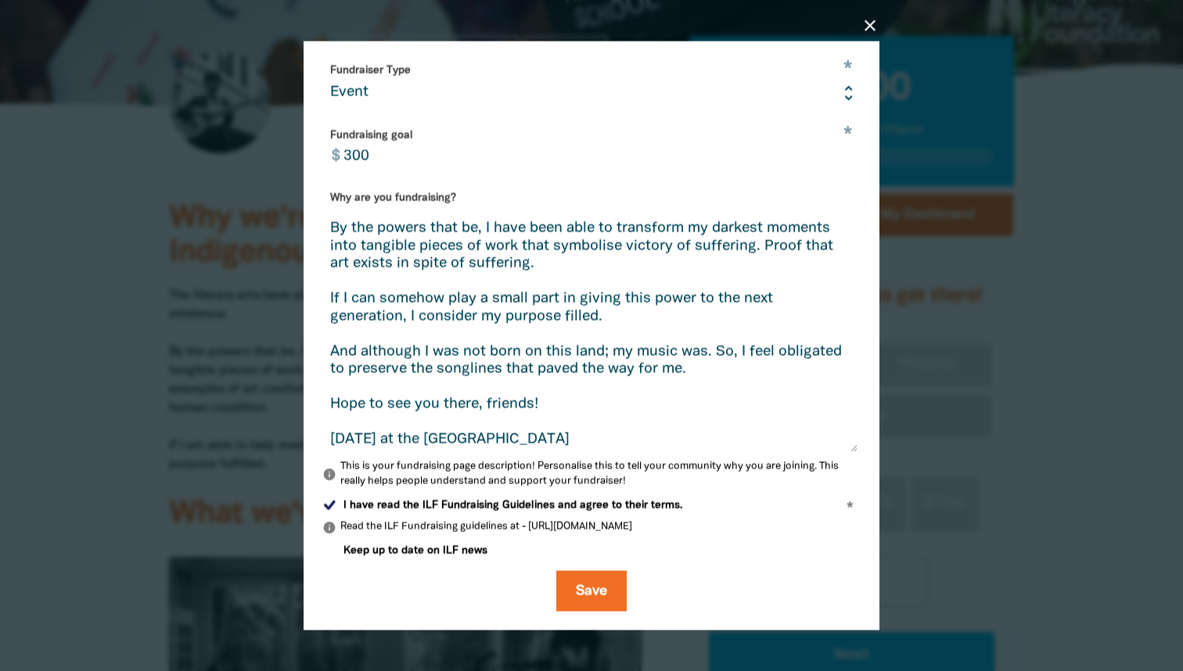
scroll to position [44, 0]
click at [338, 345] on textarea "The literary arts have played an instrumental role in my ability to navigate th…" at bounding box center [589, 332] width 535 height 239
click at [326, 347] on textarea "The literary arts have played an instrumental role in my ability to navigate th…" at bounding box center [589, 332] width 535 height 239
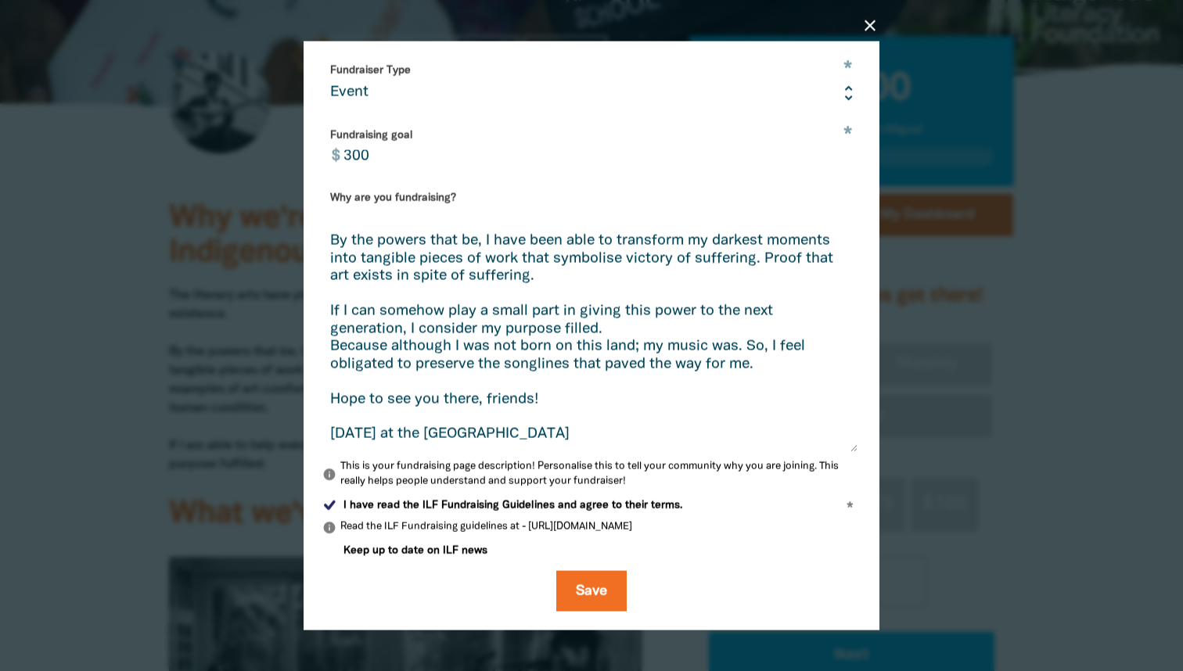
scroll to position [27, 0]
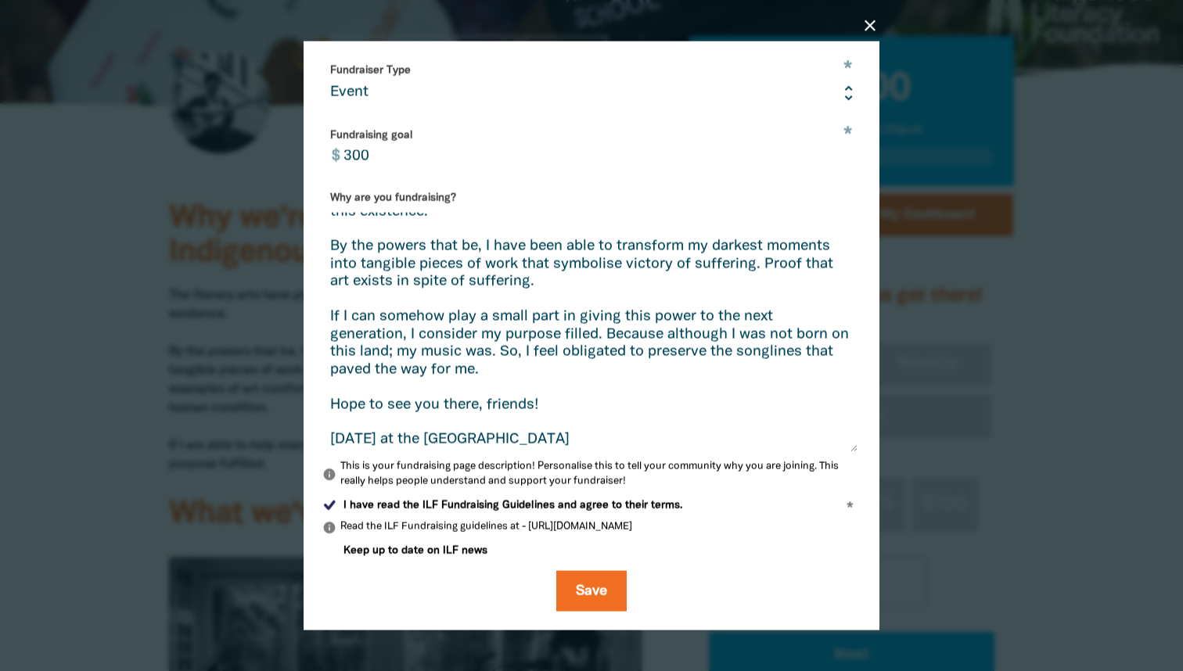
click at [394, 352] on textarea "The literary arts have played an instrumental role in my ability to navigate th…" at bounding box center [589, 332] width 535 height 239
click at [505, 362] on textarea "The literary arts have played an instrumental role in my ability to navigate th…" at bounding box center [589, 332] width 535 height 239
click at [521, 353] on textarea "The literary arts have played an instrumental role in my ability to navigate th…" at bounding box center [589, 332] width 535 height 239
click at [524, 353] on textarea "The literary arts have played an instrumental role in my ability to navigate th…" at bounding box center [589, 332] width 535 height 239
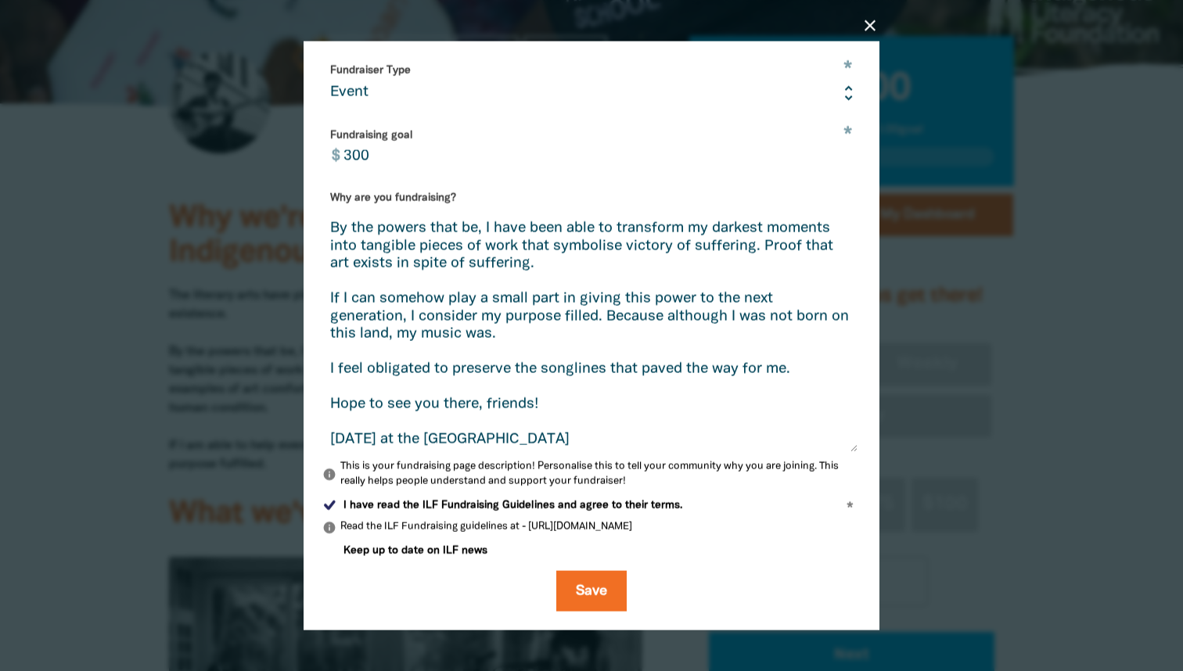
scroll to position [44, 0]
click at [586, 394] on textarea "The literary arts have played an instrumental role in my ability to navigate th…" at bounding box center [589, 332] width 535 height 239
click at [596, 432] on textarea "The literary arts have played an instrumental role in my ability to navigate th…" at bounding box center [589, 332] width 535 height 239
click at [596, 408] on textarea "The literary arts have played an instrumental role in my ability to navigate th…" at bounding box center [589, 332] width 535 height 239
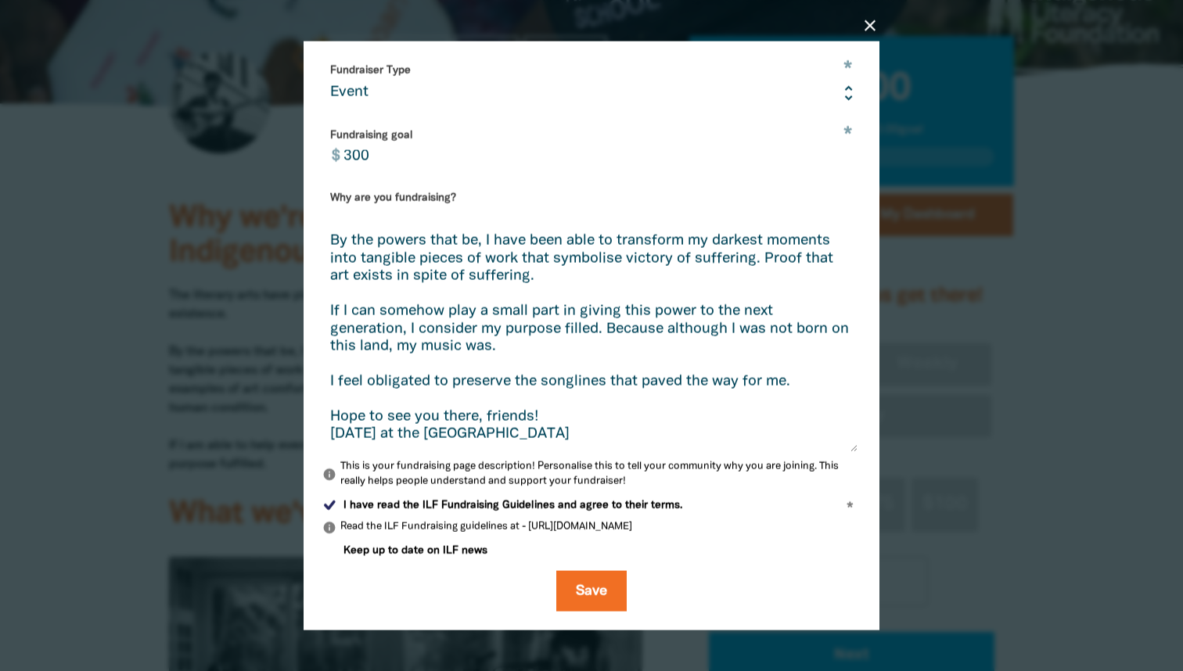
scroll to position [27, 0]
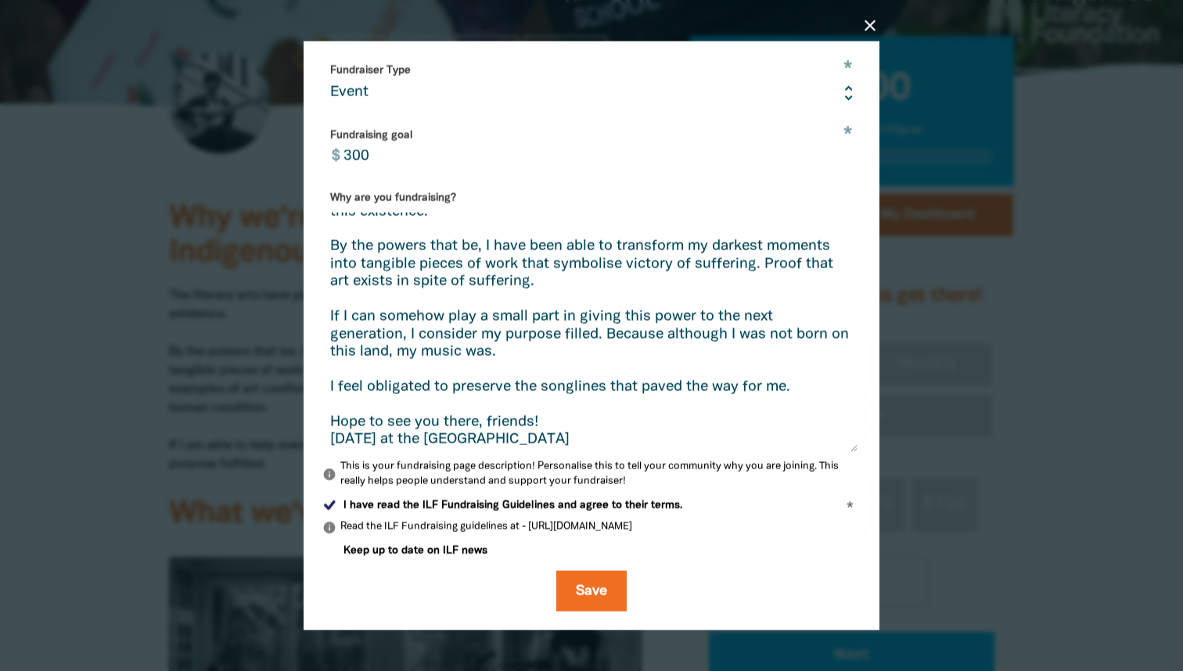
click at [630, 424] on textarea "The literary arts have played an instrumental role in my ability to navigate th…" at bounding box center [589, 332] width 535 height 239
click at [627, 433] on textarea "The literary arts have played an instrumental role in my ability to navigate th…" at bounding box center [589, 332] width 535 height 239
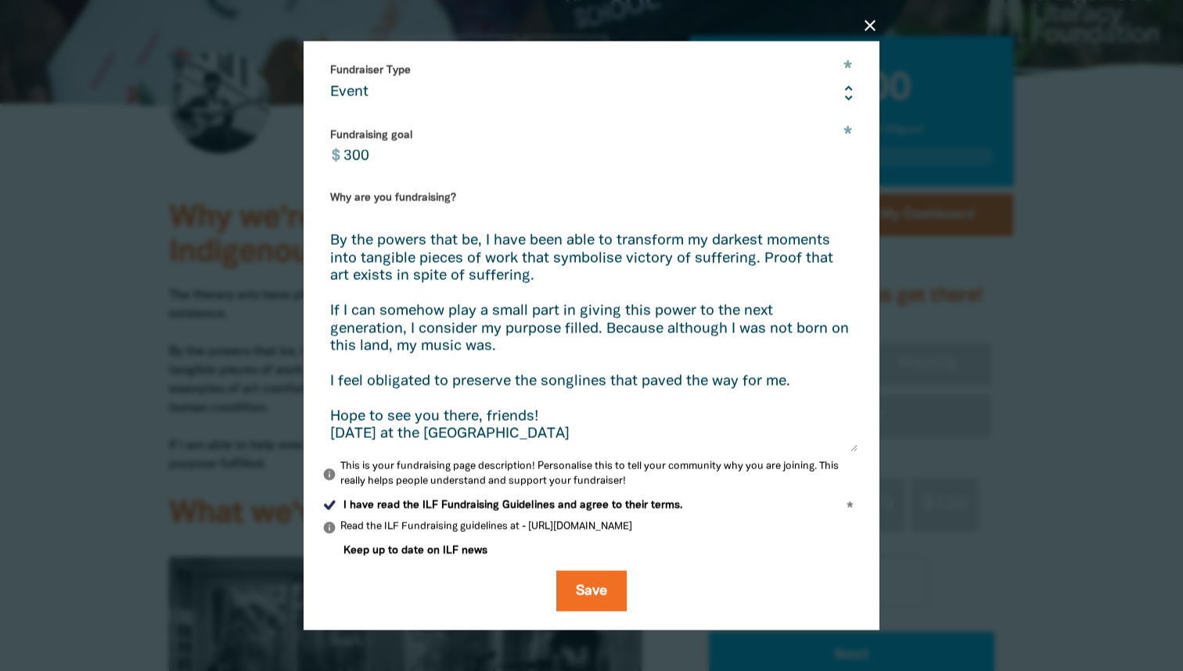
scroll to position [52, 0]
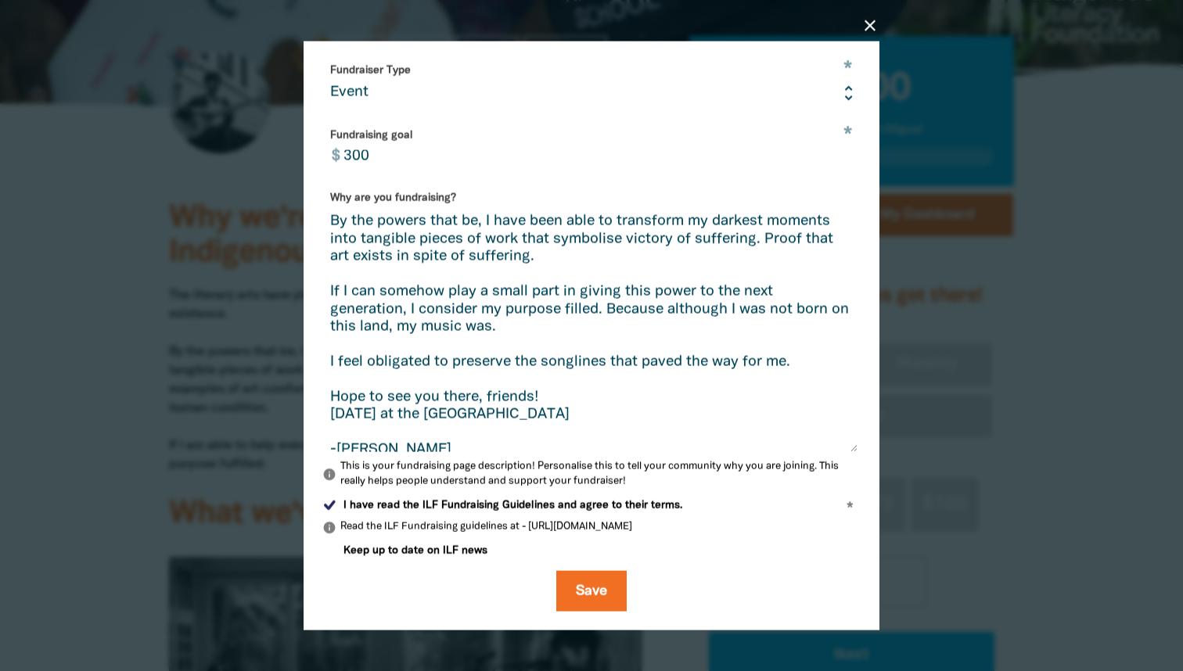
click at [612, 397] on textarea "The literary arts have played an instrumental role in my ability to navigate th…" at bounding box center [589, 332] width 535 height 239
click at [456, 447] on textarea "The literary arts have played an instrumental role in my ability to navigate th…" at bounding box center [589, 332] width 535 height 239
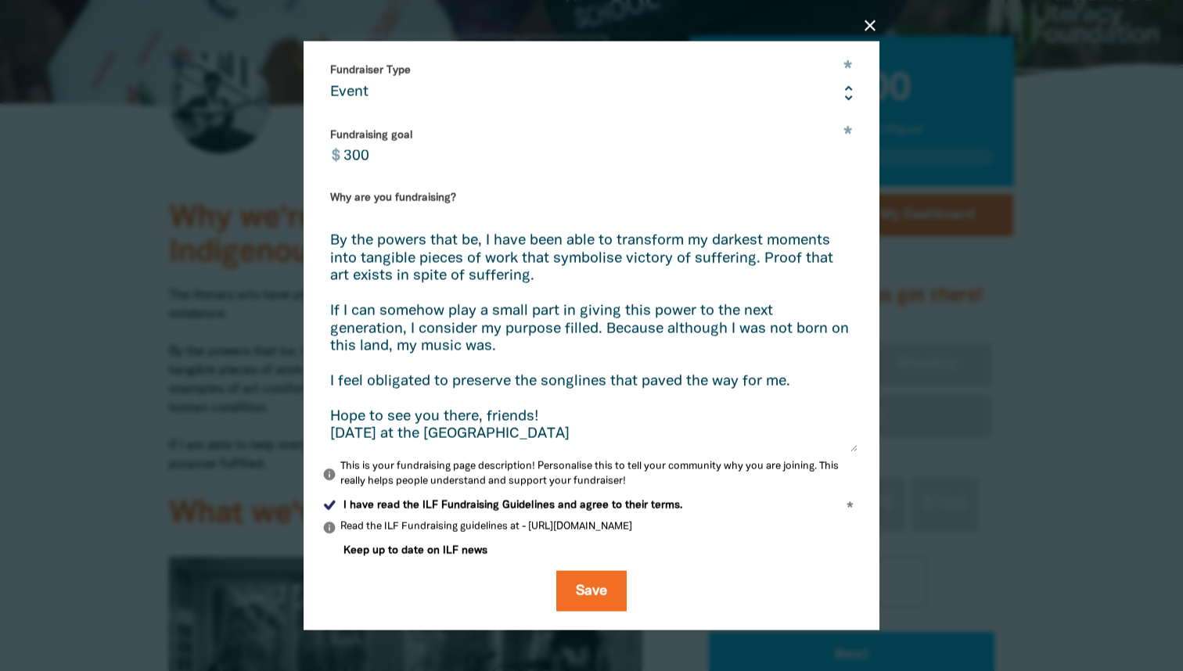
click at [556, 392] on textarea "The literary arts have played an instrumental role in my ability to navigate th…" at bounding box center [589, 332] width 535 height 239
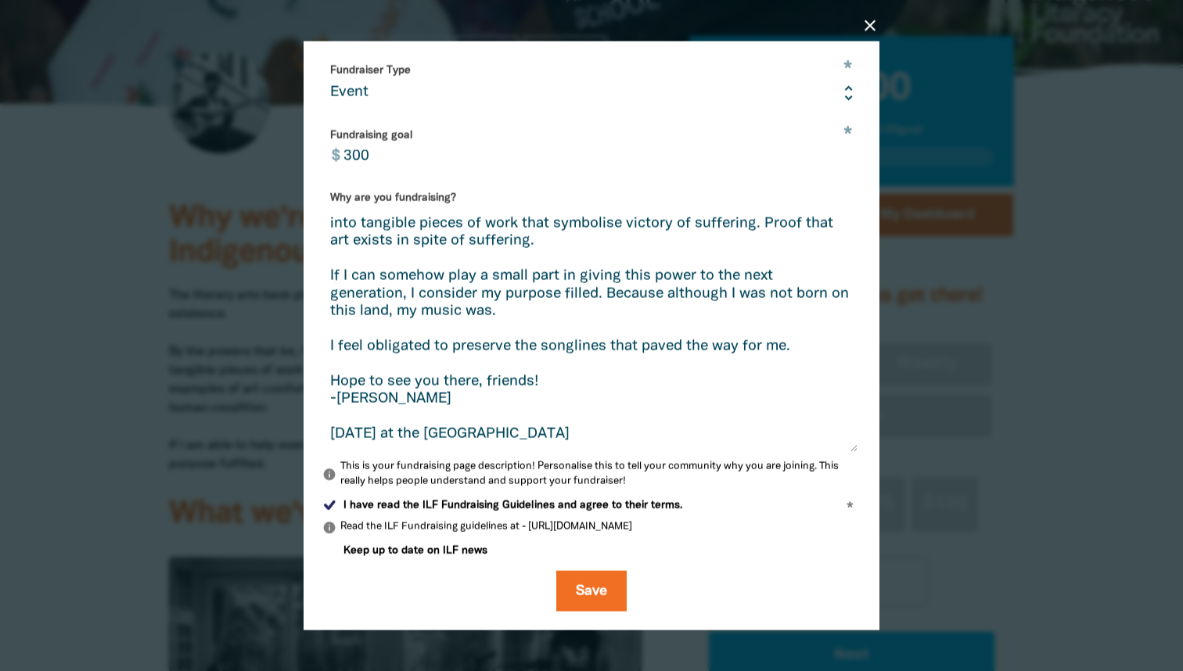
scroll to position [85, 0]
click at [577, 404] on textarea "The literary arts have played an instrumental role in my ability to navigate th…" at bounding box center [589, 332] width 535 height 239
click at [592, 408] on textarea "The literary arts have played an instrumental role in my ability to navigate th…" at bounding box center [589, 332] width 535 height 239
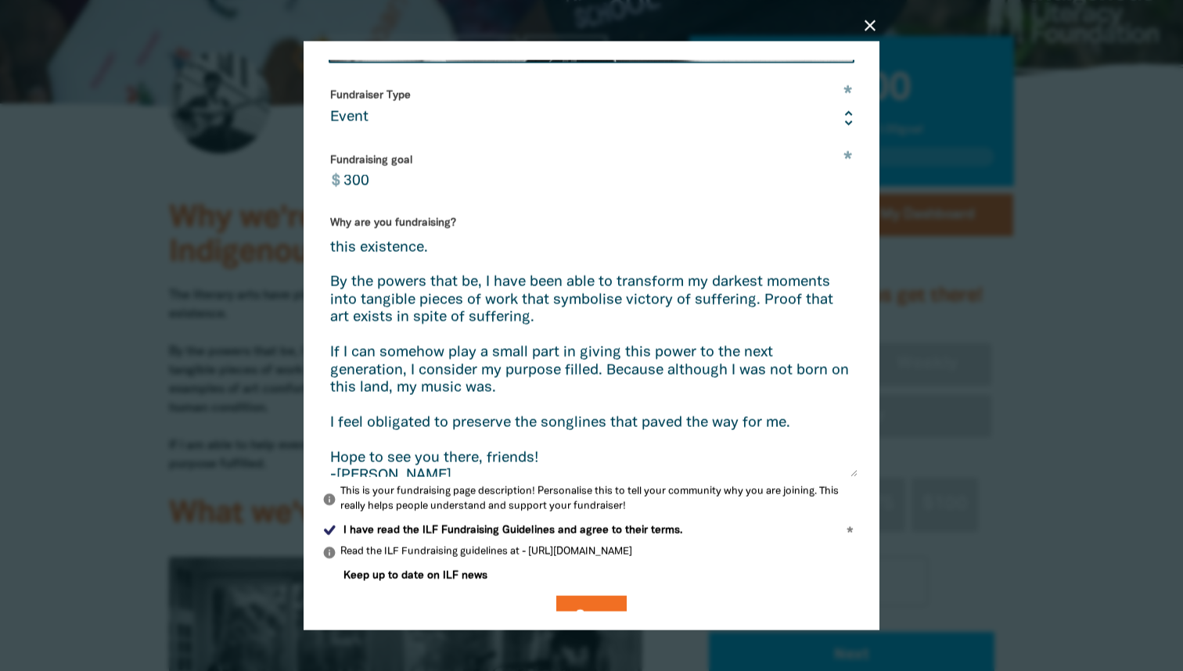
scroll to position [31, 0]
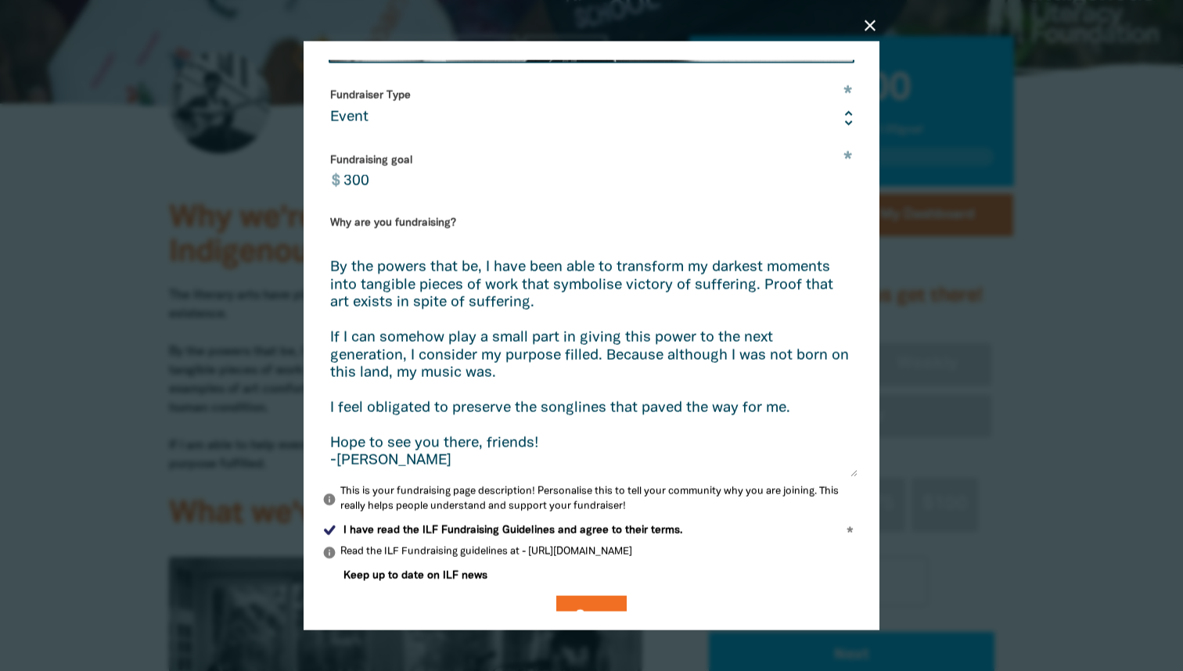
click at [359, 302] on textarea "The literary arts have played an instrumental role in my ability to navigate th…" at bounding box center [589, 357] width 535 height 239
click at [474, 356] on textarea "The literary arts have played an instrumental role in my ability to navigate th…" at bounding box center [589, 357] width 535 height 239
click at [505, 385] on textarea "The literary arts have played an instrumental role in my ability to navigate th…" at bounding box center [589, 357] width 535 height 239
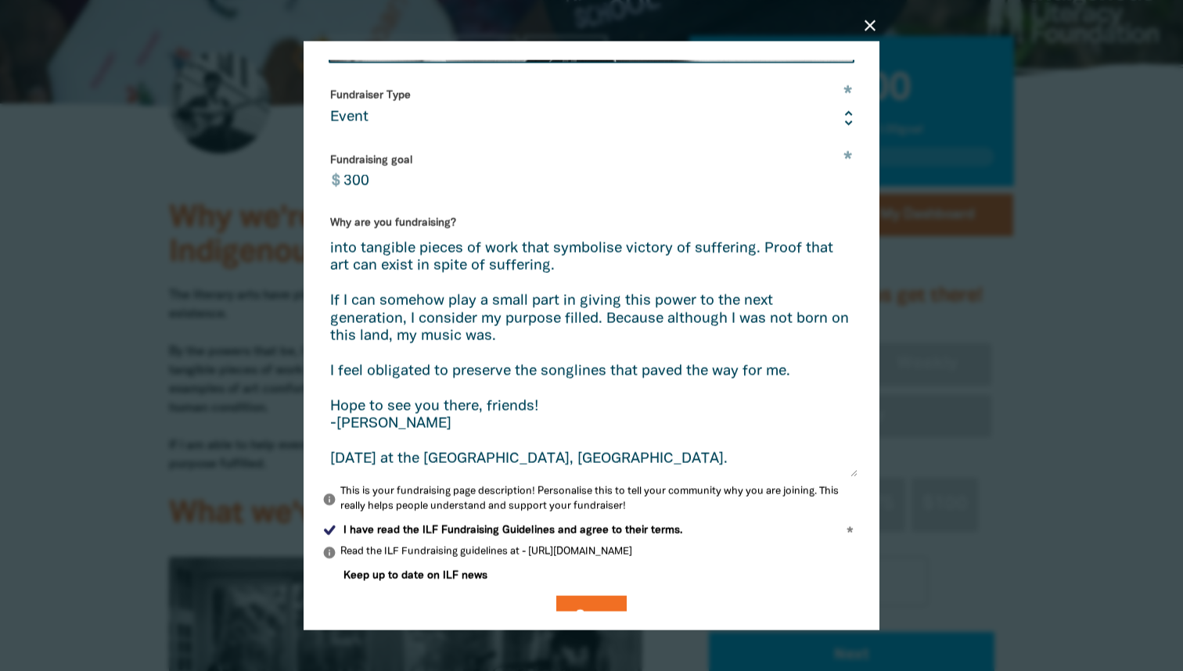
scroll to position [77, 0]
click at [645, 301] on textarea "The literary arts have played an instrumental role in my ability to navigate th…" at bounding box center [589, 357] width 535 height 239
click at [413, 320] on textarea "The literary arts have played an instrumental role in my ability to navigate th…" at bounding box center [589, 357] width 535 height 239
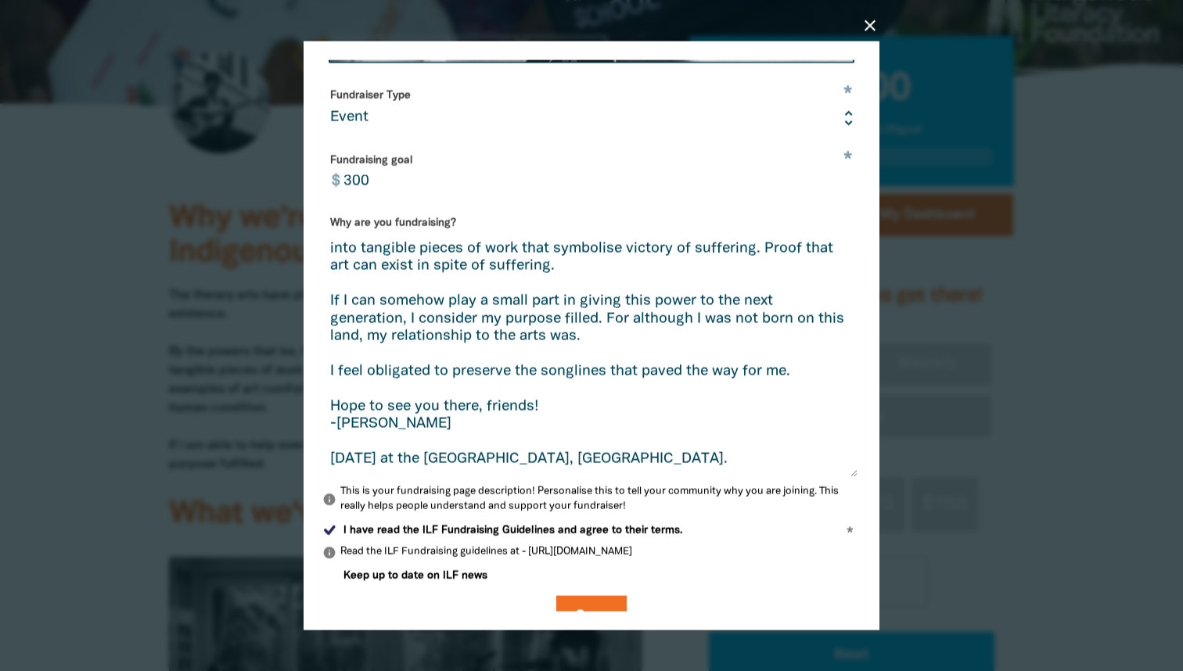
click at [572, 359] on textarea "The literary arts have played an instrumental role in my ability to navigate th…" at bounding box center [589, 357] width 535 height 239
click at [625, 412] on textarea "The literary arts have played an instrumental role in my ability to navigate th…" at bounding box center [589, 357] width 535 height 239
click at [578, 392] on textarea "The literary arts have played an instrumental role in my ability to navigate th…" at bounding box center [589, 357] width 535 height 239
click at [332, 357] on textarea "The literary arts have played an instrumental role in my ability to navigate th…" at bounding box center [589, 357] width 535 height 239
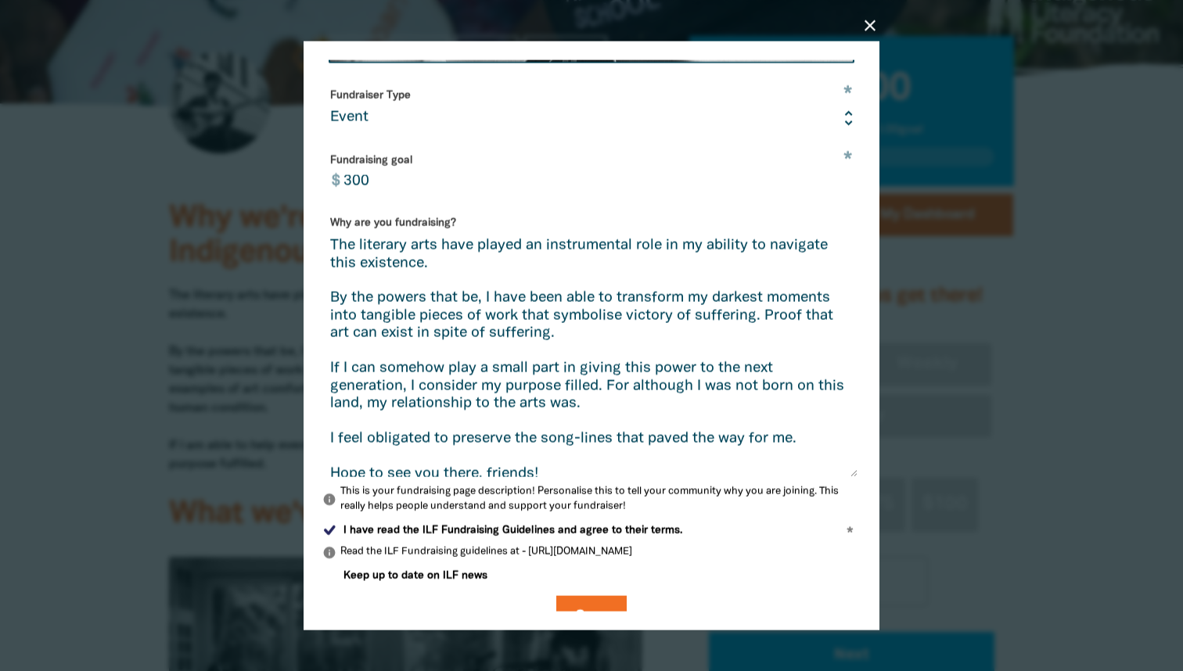
scroll to position [0, 0]
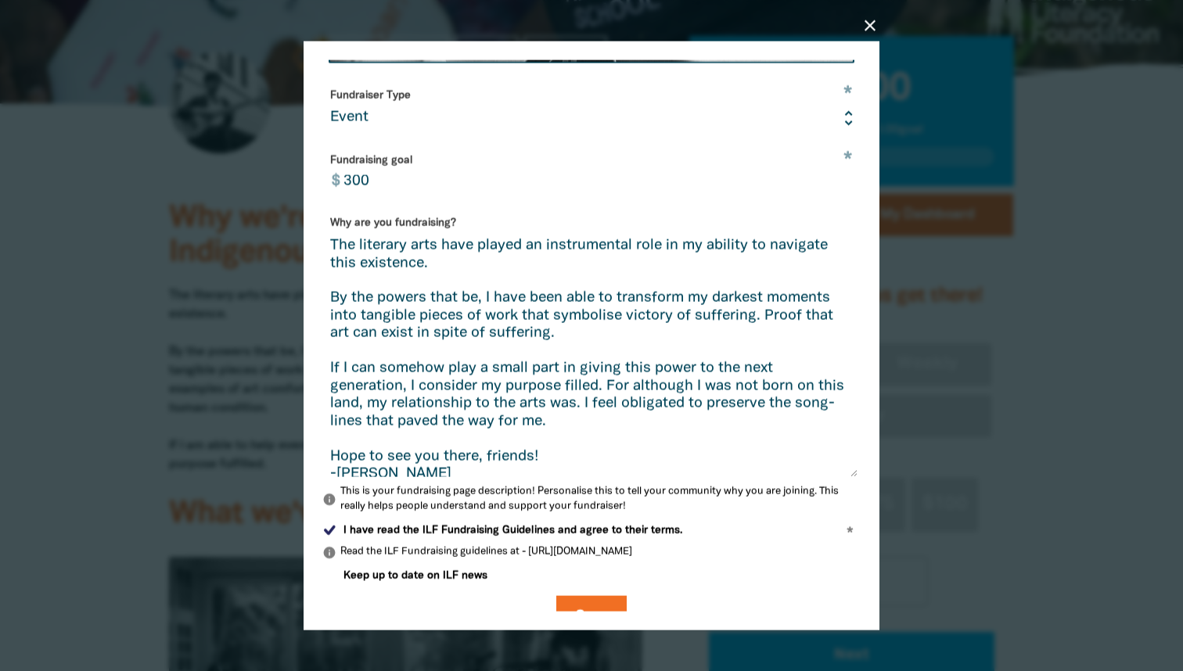
click at [626, 400] on textarea "The literary arts have played an instrumental role in my ability to navigate th…" at bounding box center [589, 357] width 535 height 239
click at [708, 415] on textarea "The literary arts have played an instrumental role in my ability to navigate th…" at bounding box center [589, 357] width 535 height 239
click at [736, 402] on textarea "The literary arts have played an instrumental role in my ability to navigate th…" at bounding box center [589, 357] width 535 height 239
drag, startPoint x: 729, startPoint y: 401, endPoint x: 586, endPoint y: 397, distance: 143.3
click at [586, 397] on textarea "The literary arts have played an instrumental role in my ability to navigate th…" at bounding box center [589, 357] width 535 height 239
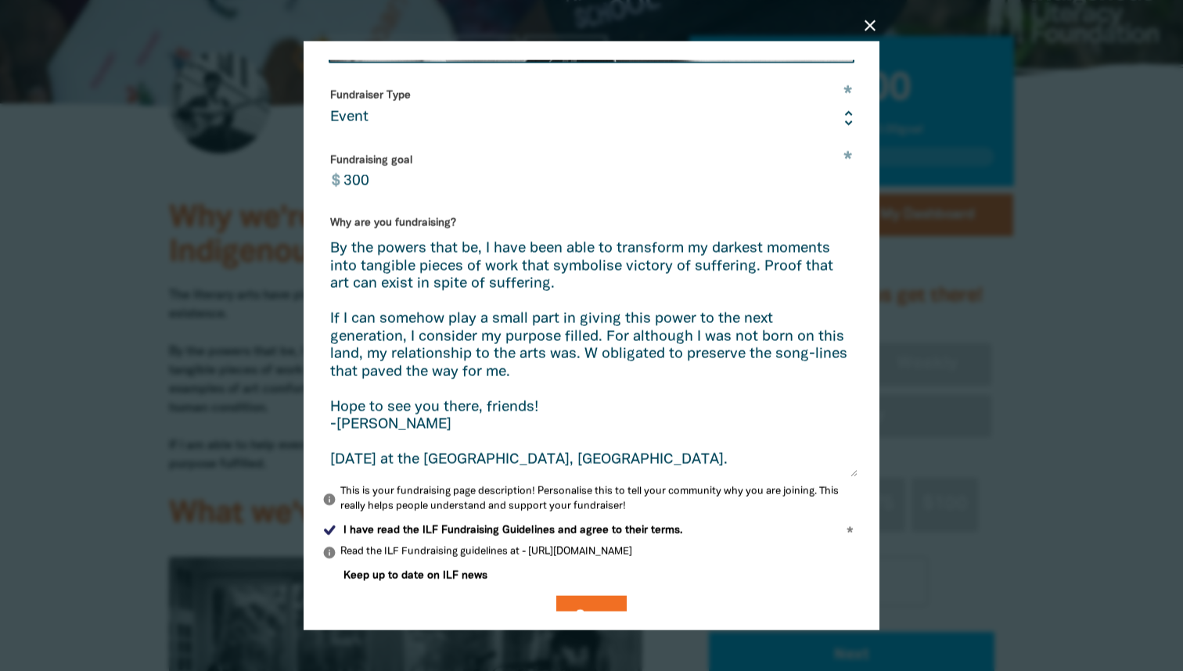
scroll to position [78, 0]
click at [703, 345] on textarea "The literary arts have played an instrumental role in my ability to navigate th…" at bounding box center [589, 357] width 535 height 239
click at [739, 326] on textarea "The literary arts have played an instrumental role in my ability to navigate th…" at bounding box center [589, 357] width 535 height 239
click at [737, 326] on textarea "The literary arts have played an instrumental role in my ability to navigate th…" at bounding box center [589, 357] width 535 height 239
click at [731, 322] on textarea "The literary arts have played an instrumental role in my ability to navigate th…" at bounding box center [589, 357] width 535 height 239
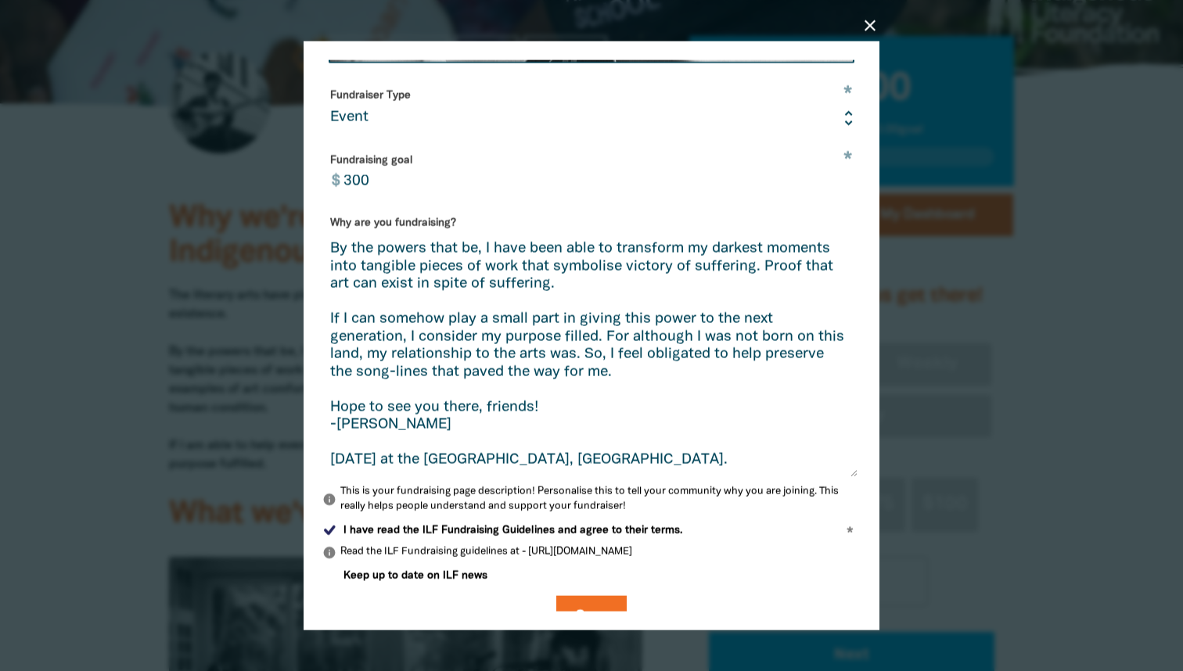
click at [743, 337] on textarea "The literary arts have played an instrumental role in my ability to navigate th…" at bounding box center [589, 357] width 535 height 239
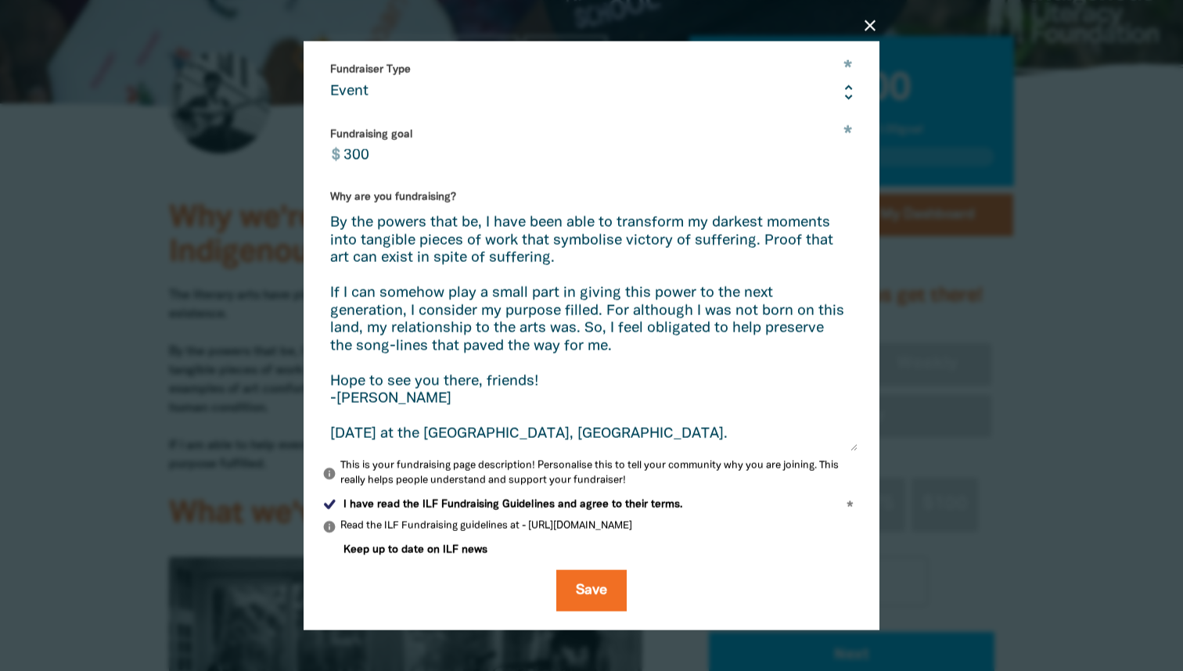
scroll to position [469, 0]
type textarea "The literary arts have played an instrumental role in my ability to navigate th…"
click at [584, 589] on button "Save" at bounding box center [591, 592] width 70 height 42
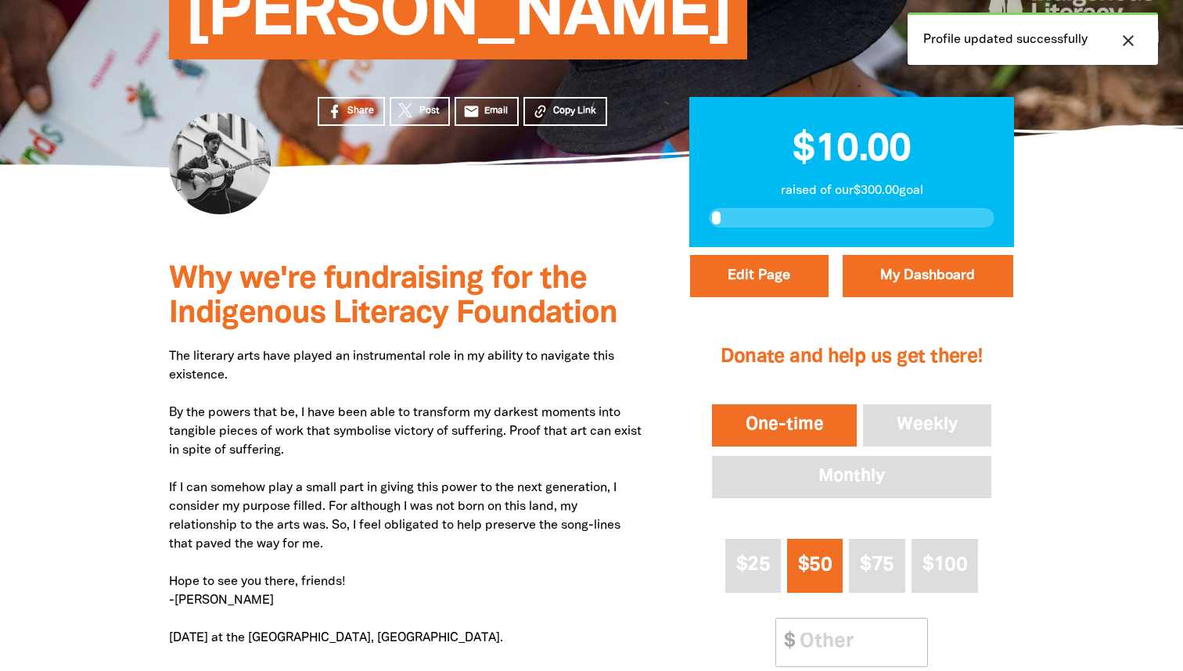
scroll to position [227, 0]
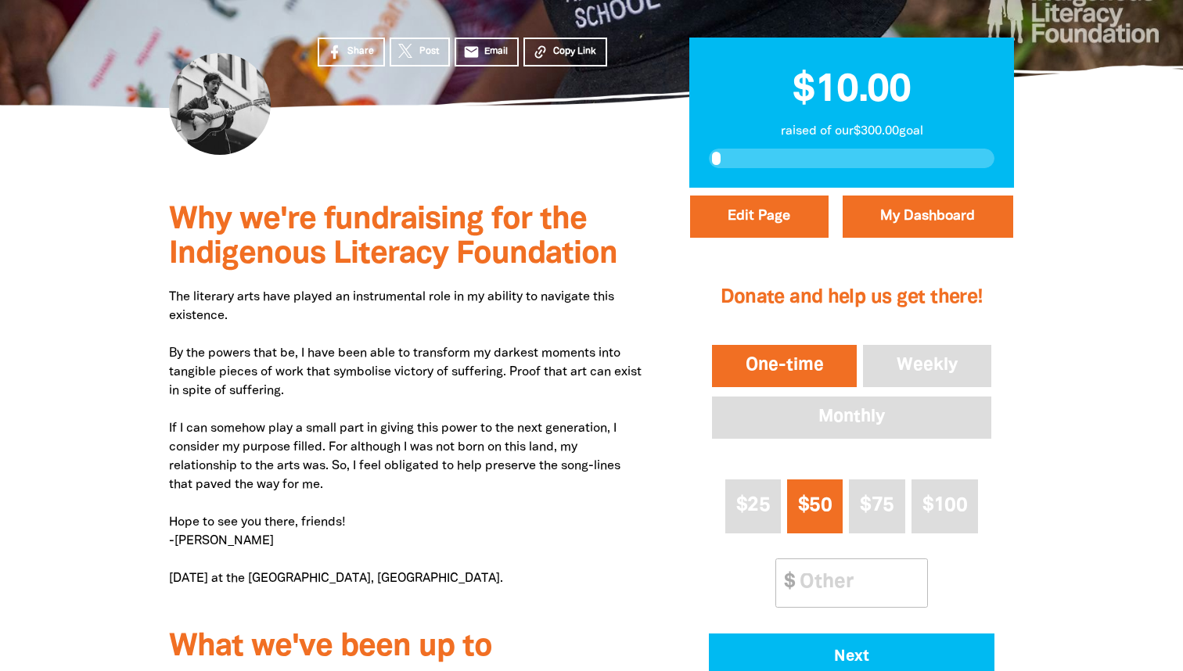
scroll to position [283, 0]
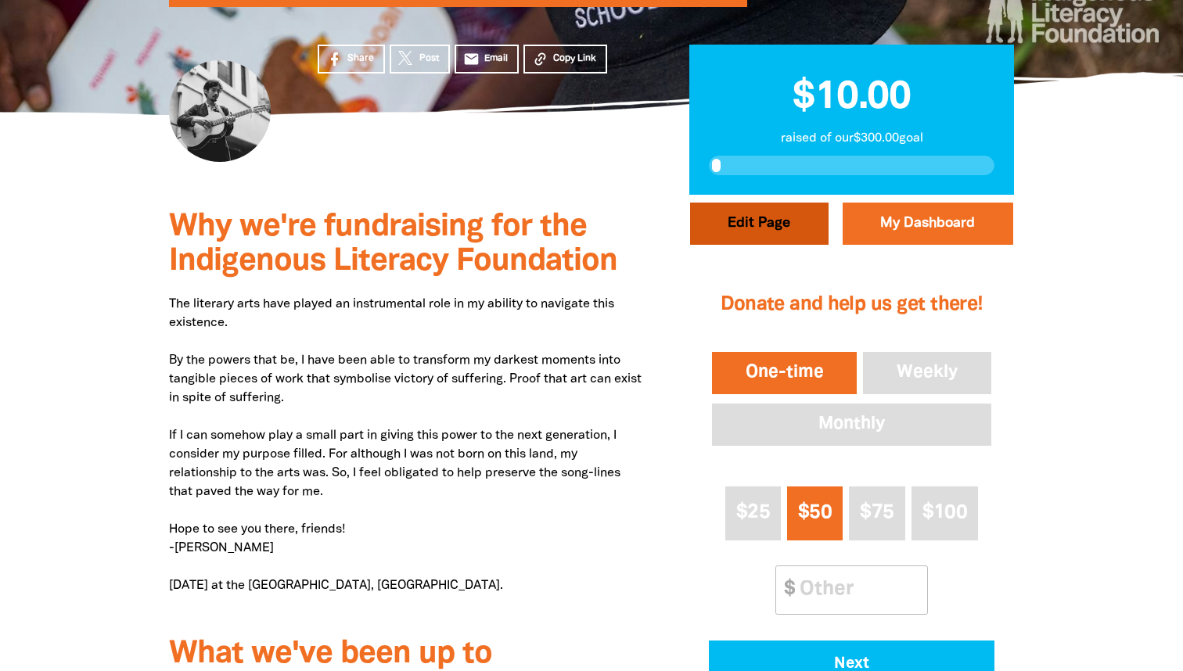
click at [755, 225] on button "Edit Page" at bounding box center [759, 224] width 139 height 42
select select "No"
select select "Event"
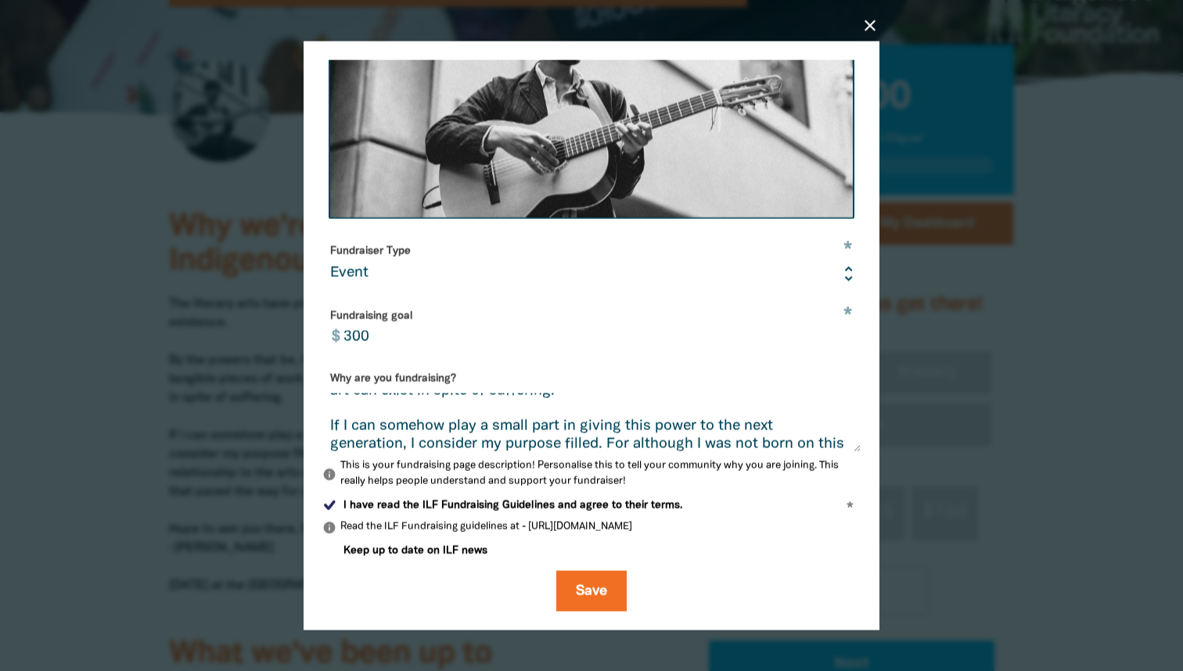
scroll to position [113, 0]
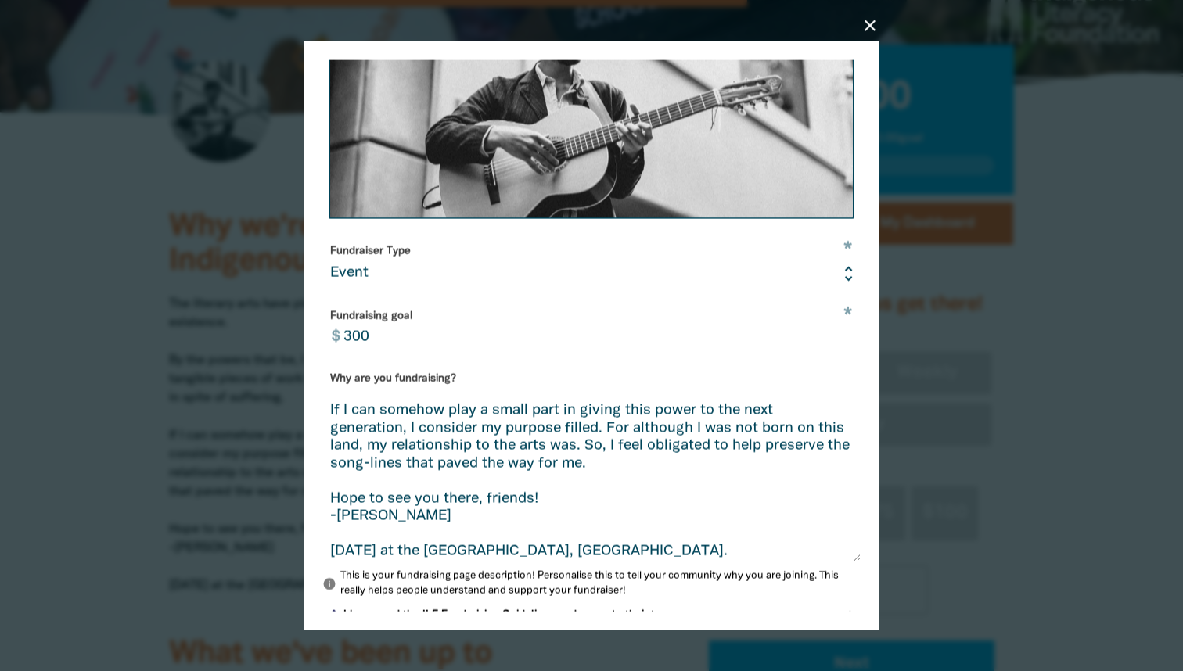
drag, startPoint x: 855, startPoint y: 444, endPoint x: 855, endPoint y: 553, distance: 109.6
click at [855, 553] on textarea "The literary arts have played an instrumental role in my ability to navigate th…" at bounding box center [591, 478] width 538 height 168
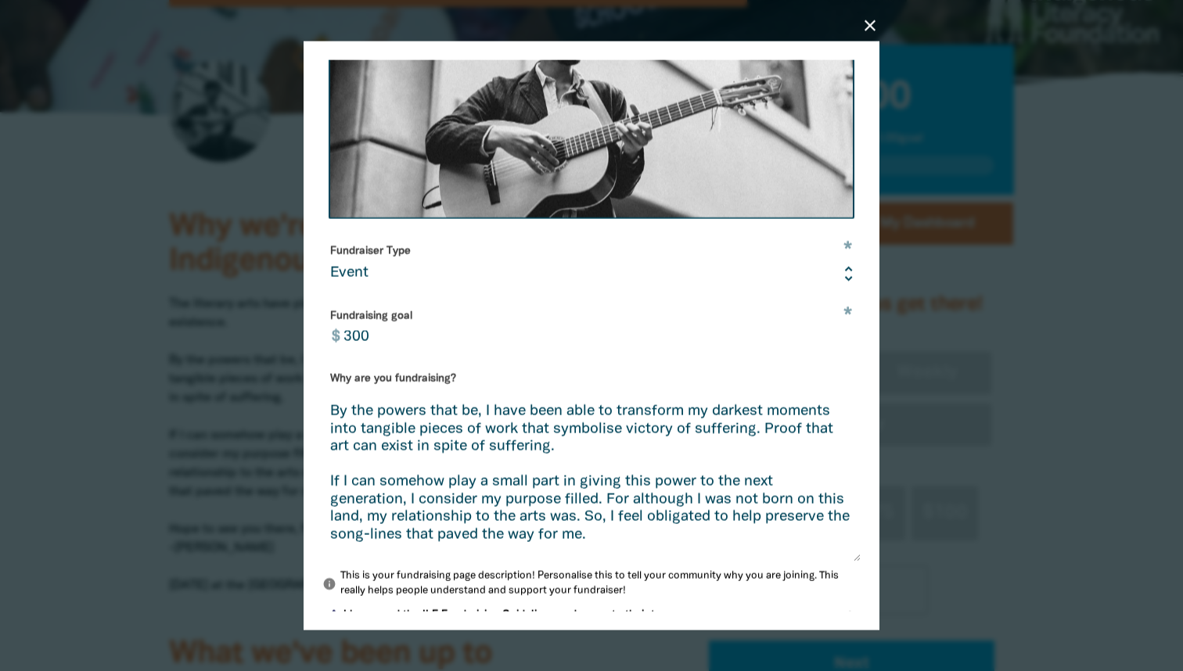
scroll to position [45, 0]
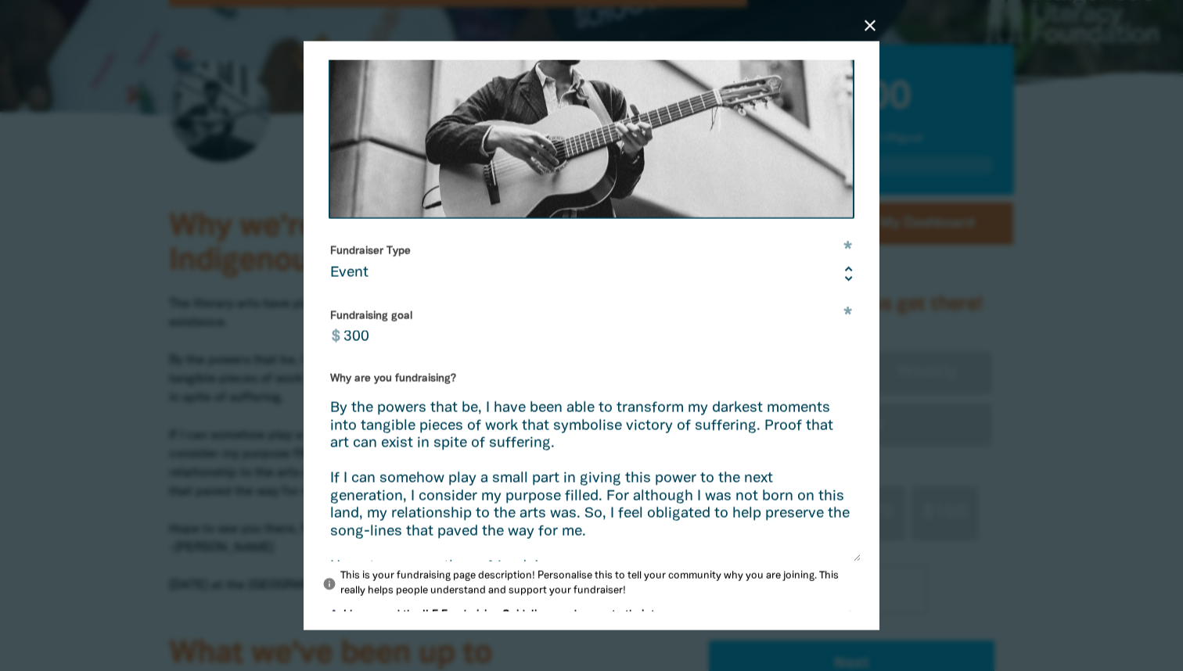
click at [755, 427] on textarea "The literary arts have played an instrumental role in my ability to navigate th…" at bounding box center [591, 478] width 538 height 168
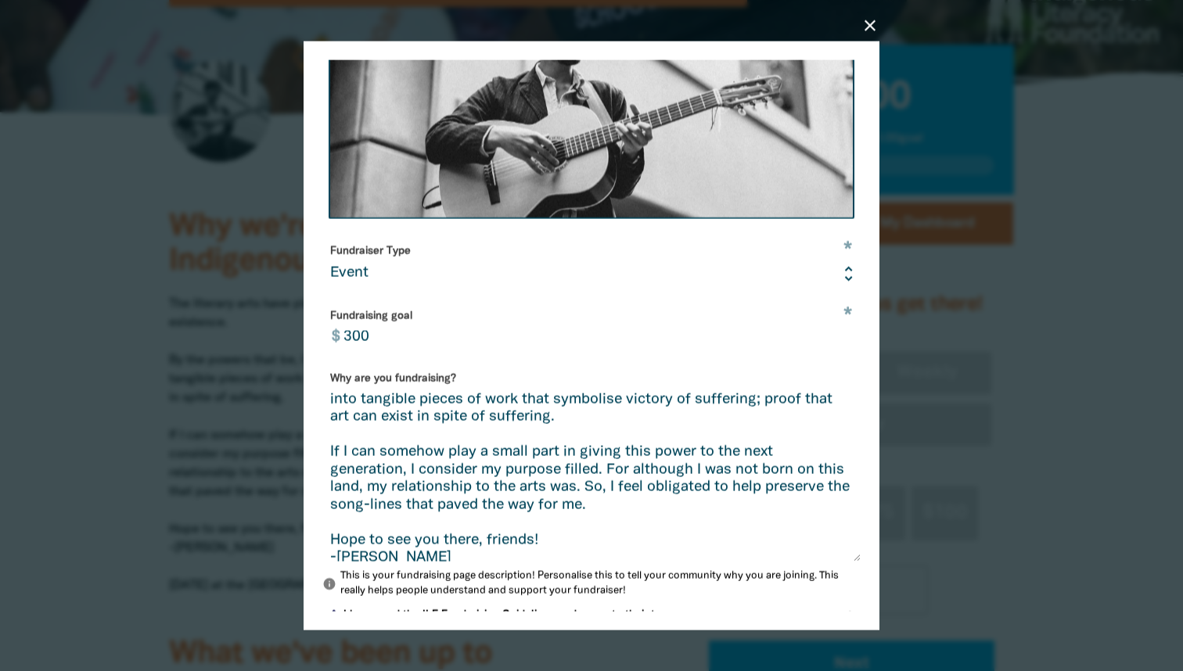
scroll to position [66, 0]
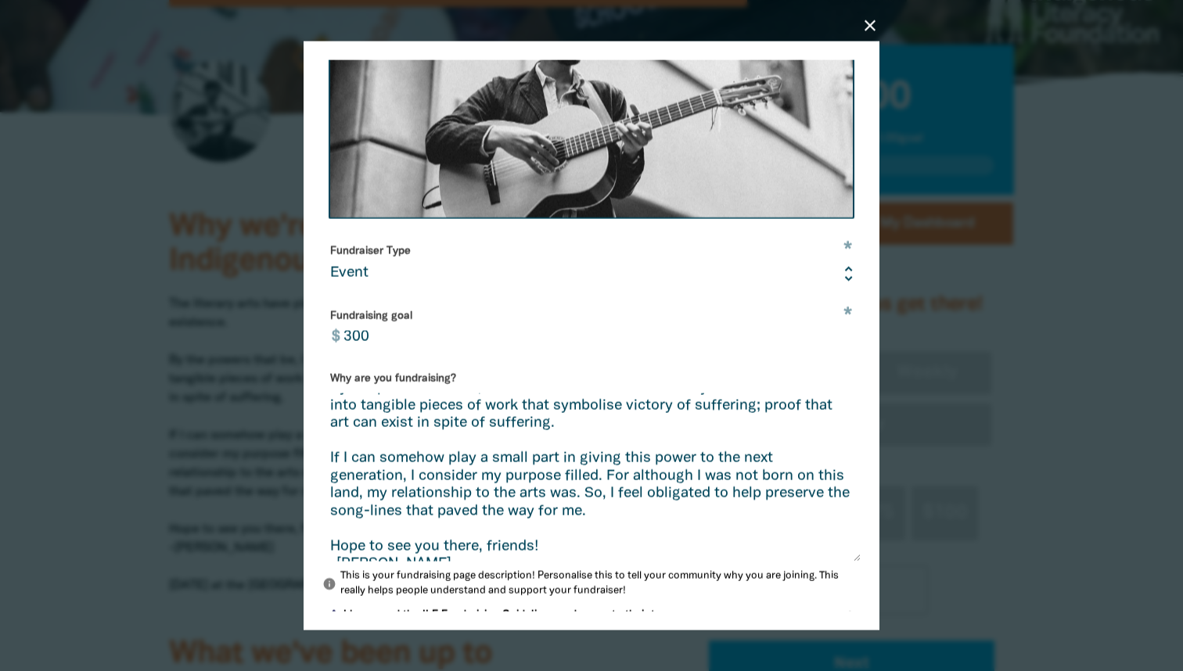
click at [329, 458] on textarea "The literary arts have played an instrumental role in my ability to navigate th…" at bounding box center [591, 478] width 538 height 168
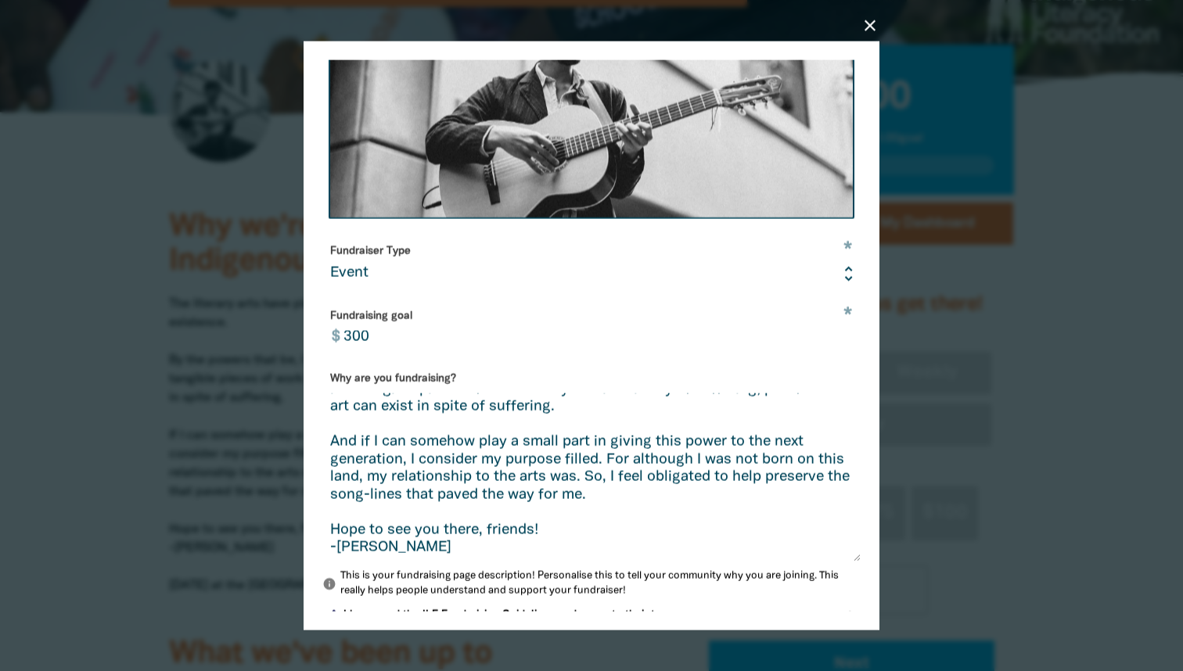
scroll to position [92, 0]
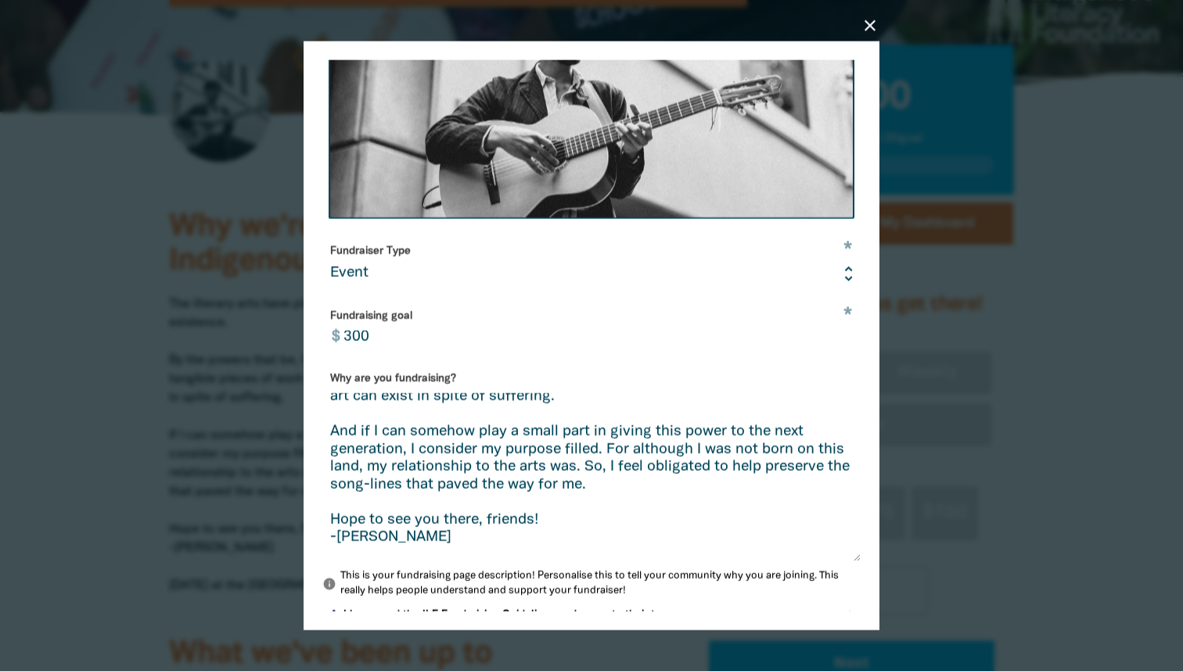
click at [422, 443] on textarea "The literary arts have played an instrumental role in my ability to navigate th…" at bounding box center [591, 478] width 538 height 168
click at [626, 430] on textarea "The literary arts have played an instrumental role in my ability to navigate th…" at bounding box center [591, 478] width 538 height 168
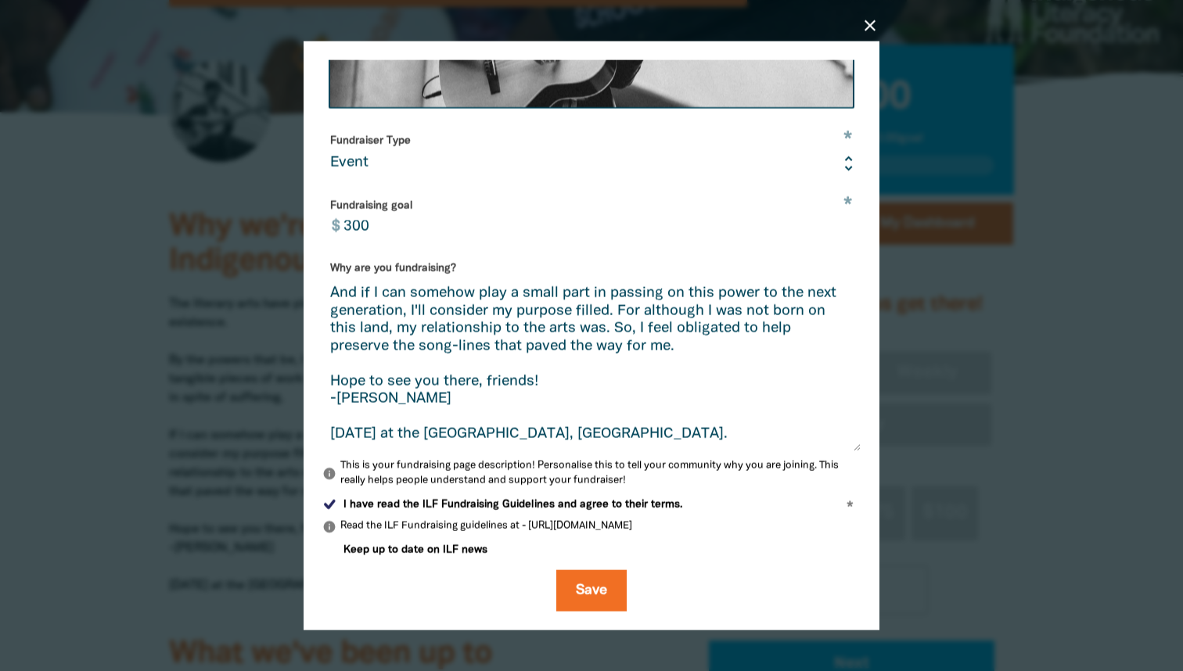
scroll to position [398, 0]
type textarea "The literary arts have played an instrumental role in my ability to navigate th…"
click at [614, 580] on button "Save" at bounding box center [591, 592] width 70 height 42
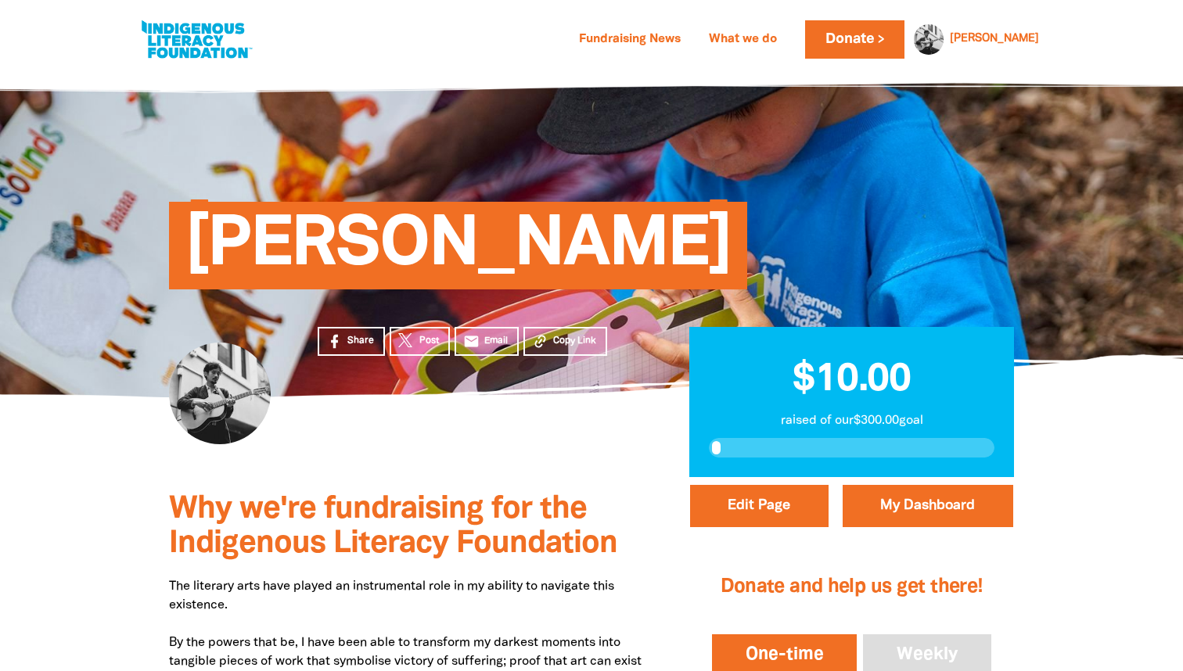
scroll to position [0, 0]
click at [201, 52] on link at bounding box center [196, 40] width 117 height 48
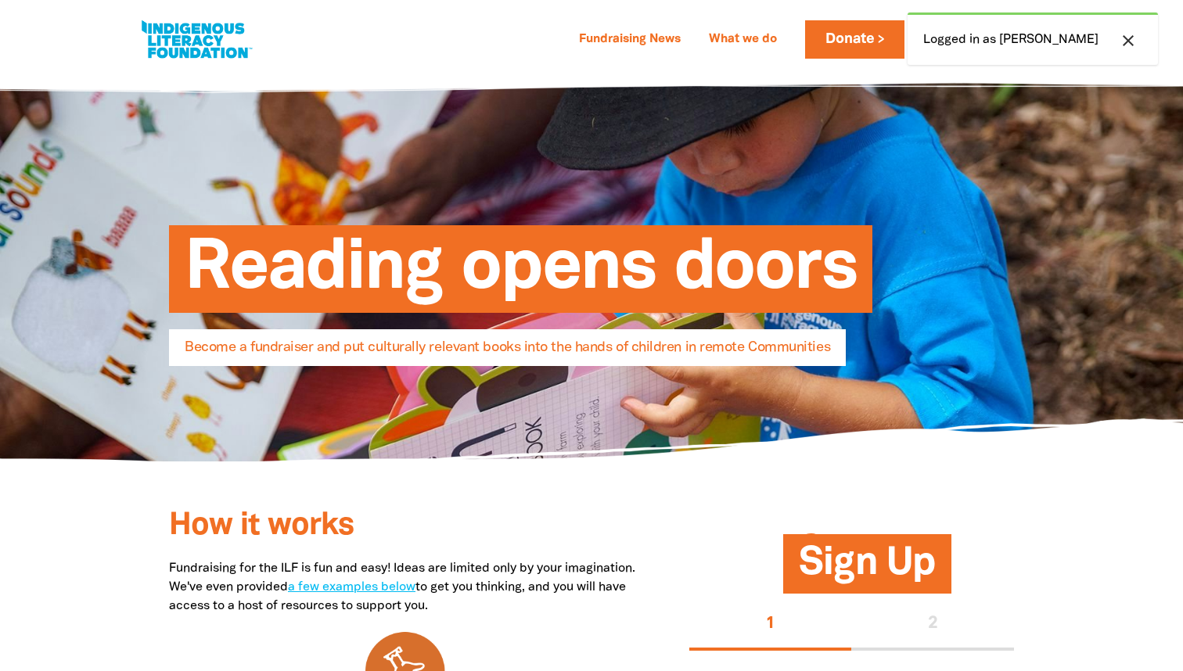
select select "AU"
click at [200, 34] on link at bounding box center [196, 40] width 117 height 48
